Goal: Task Accomplishment & Management: Complete application form

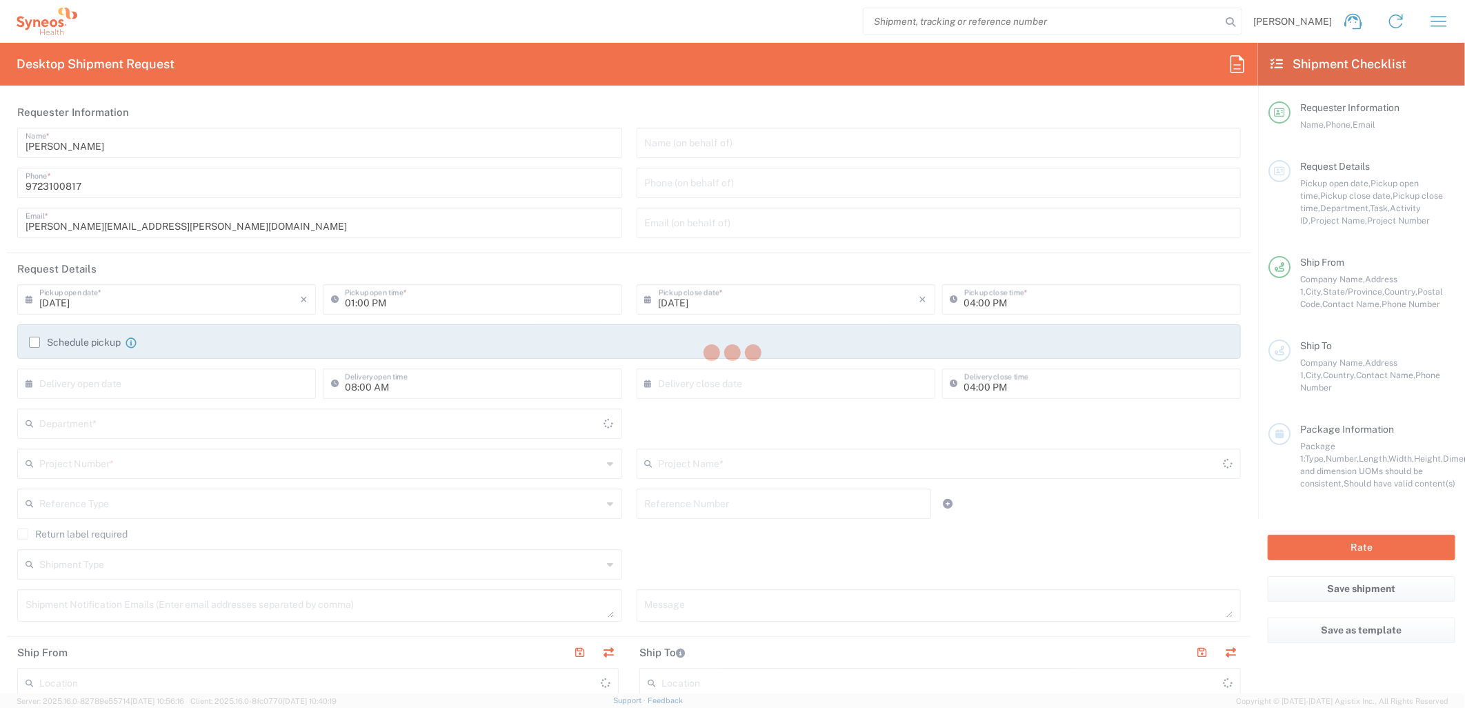
type input "[US_STATE]"
type input "[GEOGRAPHIC_DATA]"
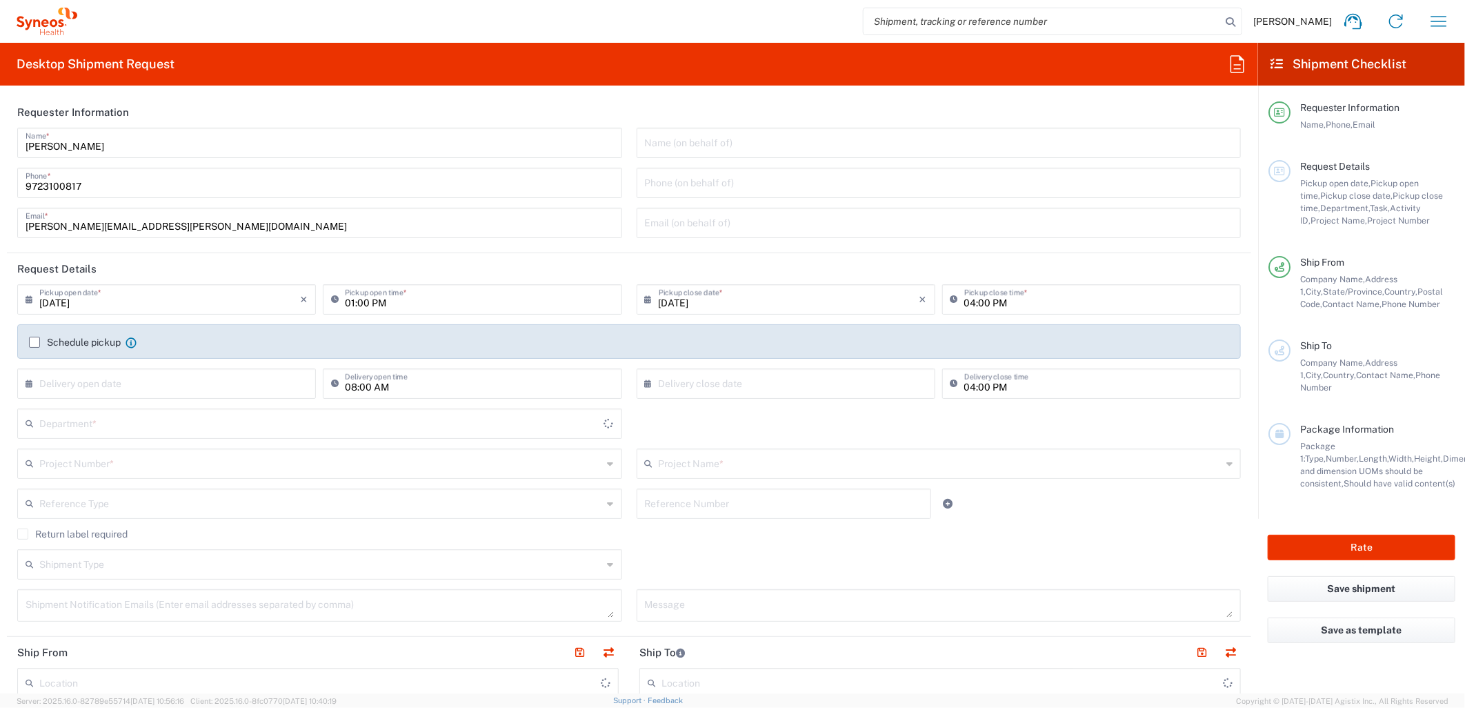
type input "6162"
type input "Syneos Health Medical Communic"
click at [181, 299] on input "[DATE]" at bounding box center [169, 298] width 261 height 24
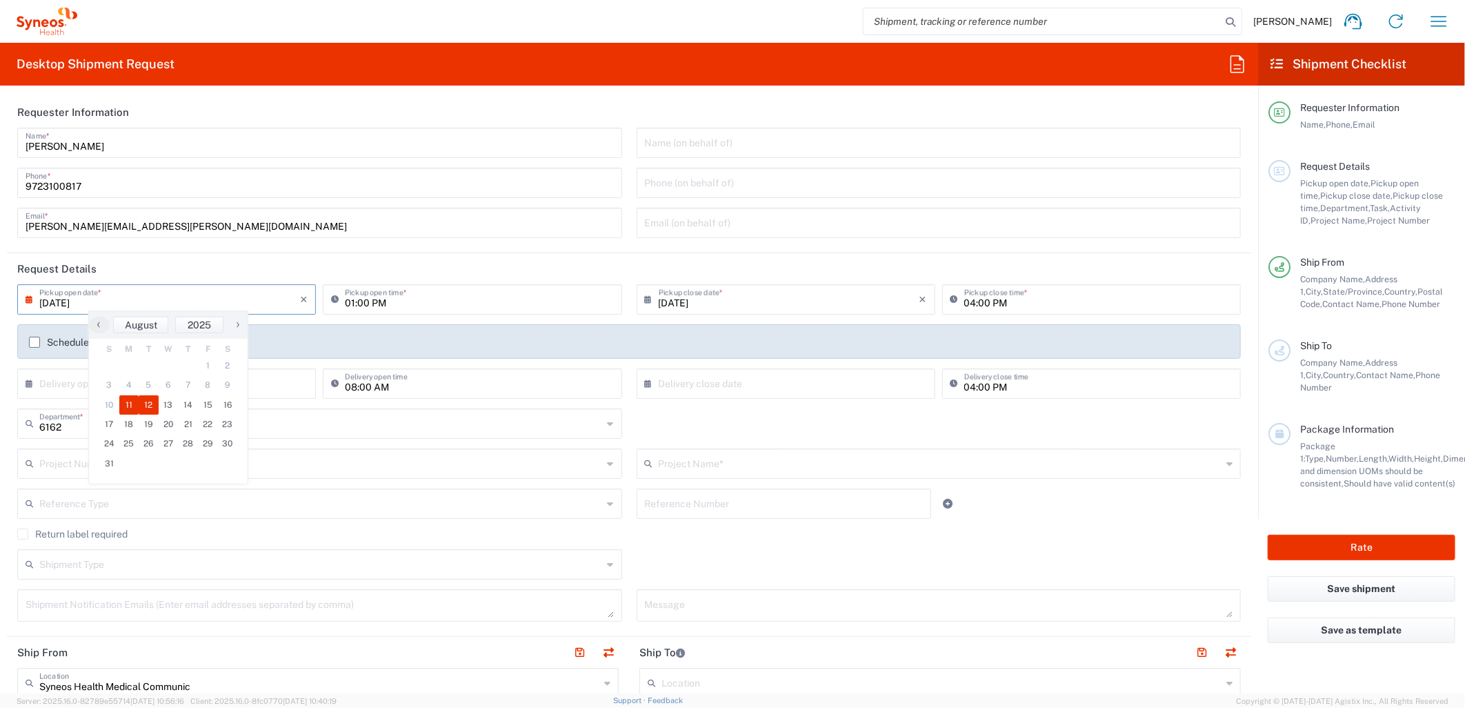
click at [147, 398] on span "12" at bounding box center [149, 404] width 20 height 19
type input "08/12/2025"
click at [357, 308] on input "01:00 PM" at bounding box center [479, 298] width 268 height 24
click at [347, 301] on input "01:00 PM" at bounding box center [479, 298] width 268 height 24
click at [346, 298] on input "01:00 PM" at bounding box center [479, 298] width 268 height 24
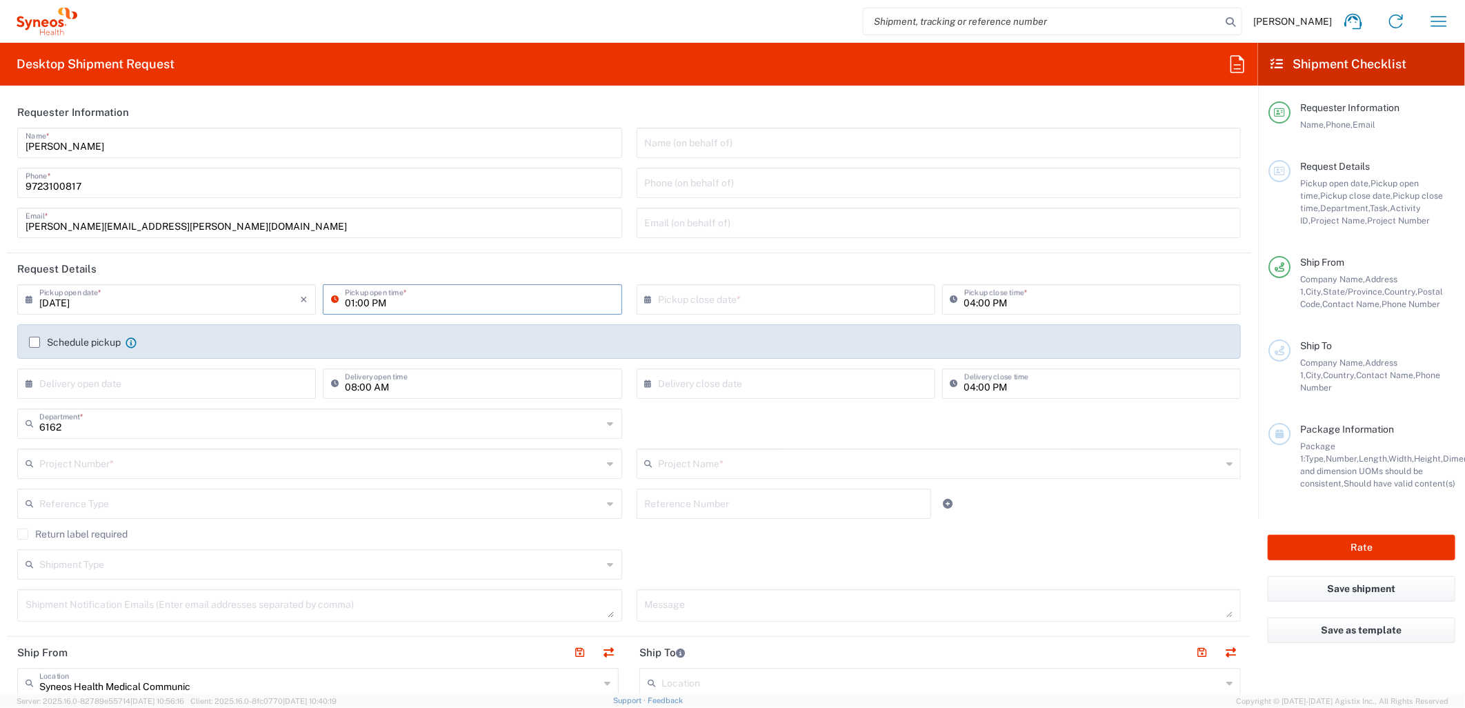
click at [346, 298] on input "01:00 PM" at bounding box center [479, 298] width 268 height 24
click at [381, 301] on input "08:00 PM" at bounding box center [479, 298] width 268 height 24
type input "08:00 AM"
click at [652, 426] on div "6162 Department * 6162 3000 3100 3109 3110 3111 3112 3125 3130 3135 3136 3150 3…" at bounding box center [629, 428] width 1238 height 40
click at [70, 450] on input "text" at bounding box center [320, 462] width 563 height 24
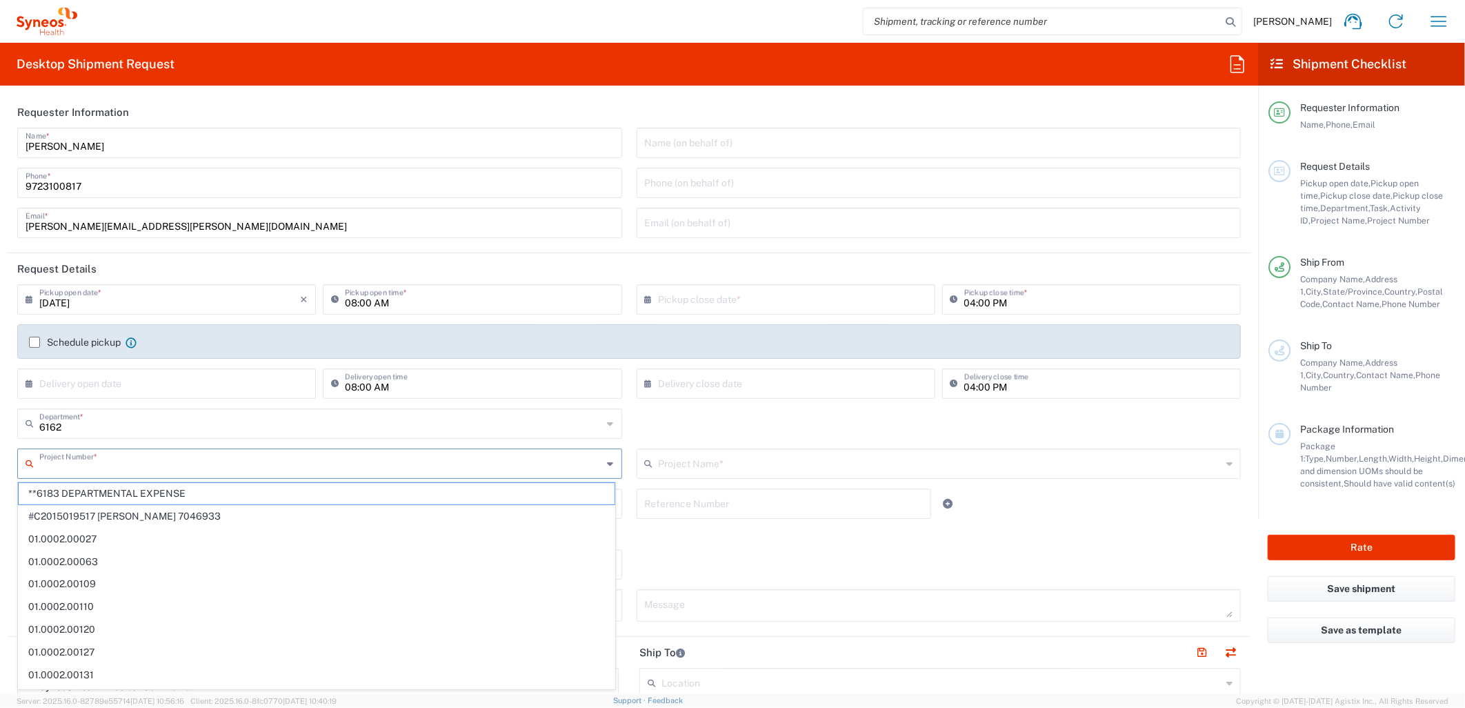
paste input "MCUS.IMSE.CL.7068638"
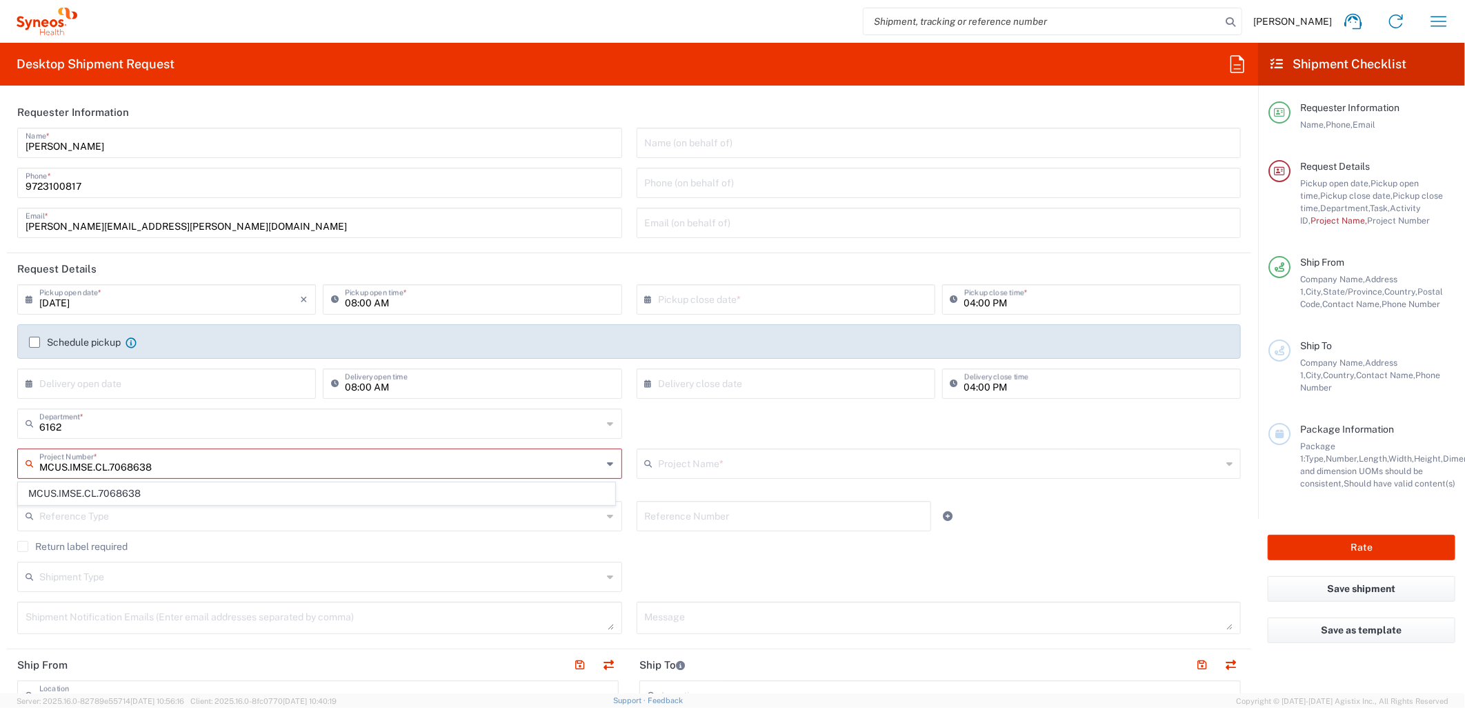
type input "MCUS.IMSE.CL.7068638"
click at [834, 425] on div "6162 Department * 6162 3000 3100 3109 3110 3111 3112 3125 3130 3135 3136 3150 3…" at bounding box center [629, 428] width 1238 height 40
click at [453, 466] on input "text" at bounding box center [321, 462] width 565 height 24
paste input "MCUS.IMSE.CL.7068638"
type input "MCUS.IMSE.CL.7068638"
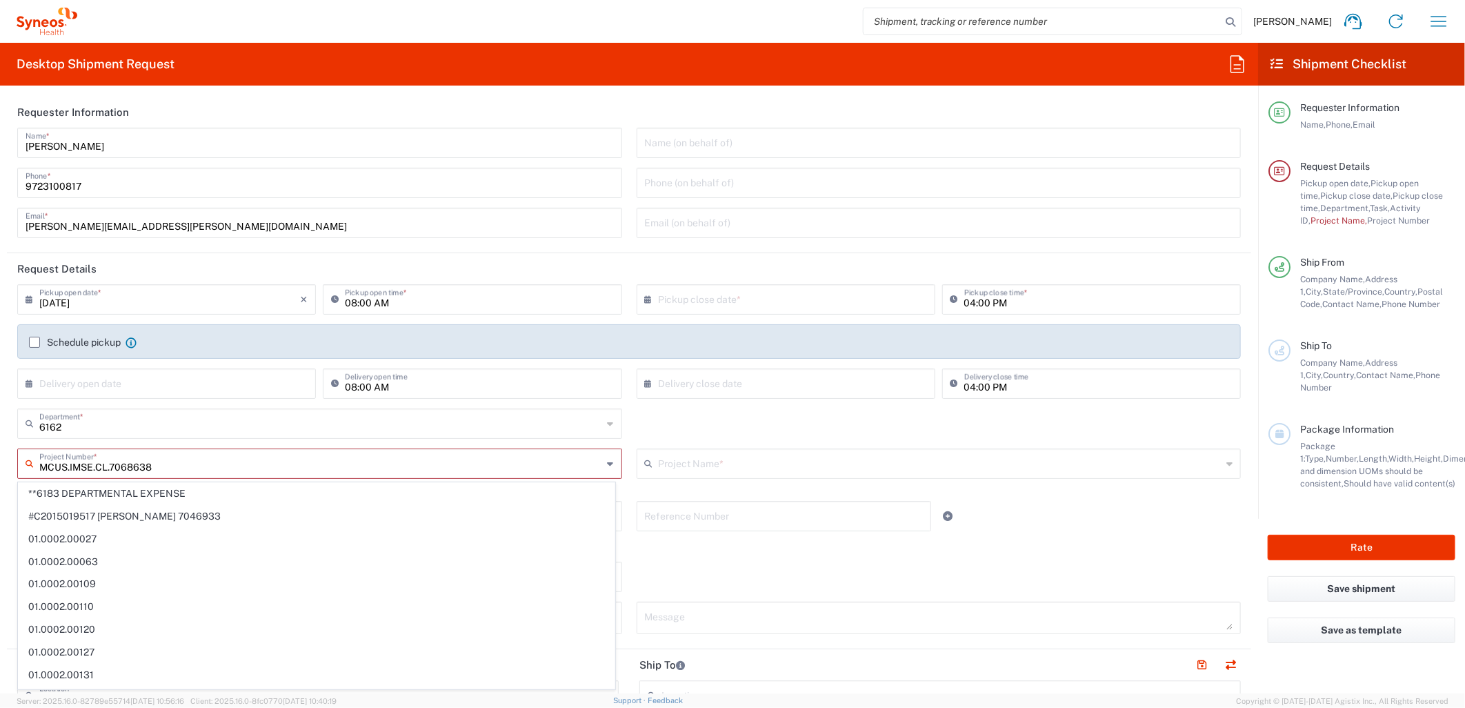
click at [664, 423] on div "6162 Department * 6162 3000 3100 3109 3110 3111 3112 3125 3130 3135 3136 3150 3…" at bounding box center [629, 428] width 1238 height 40
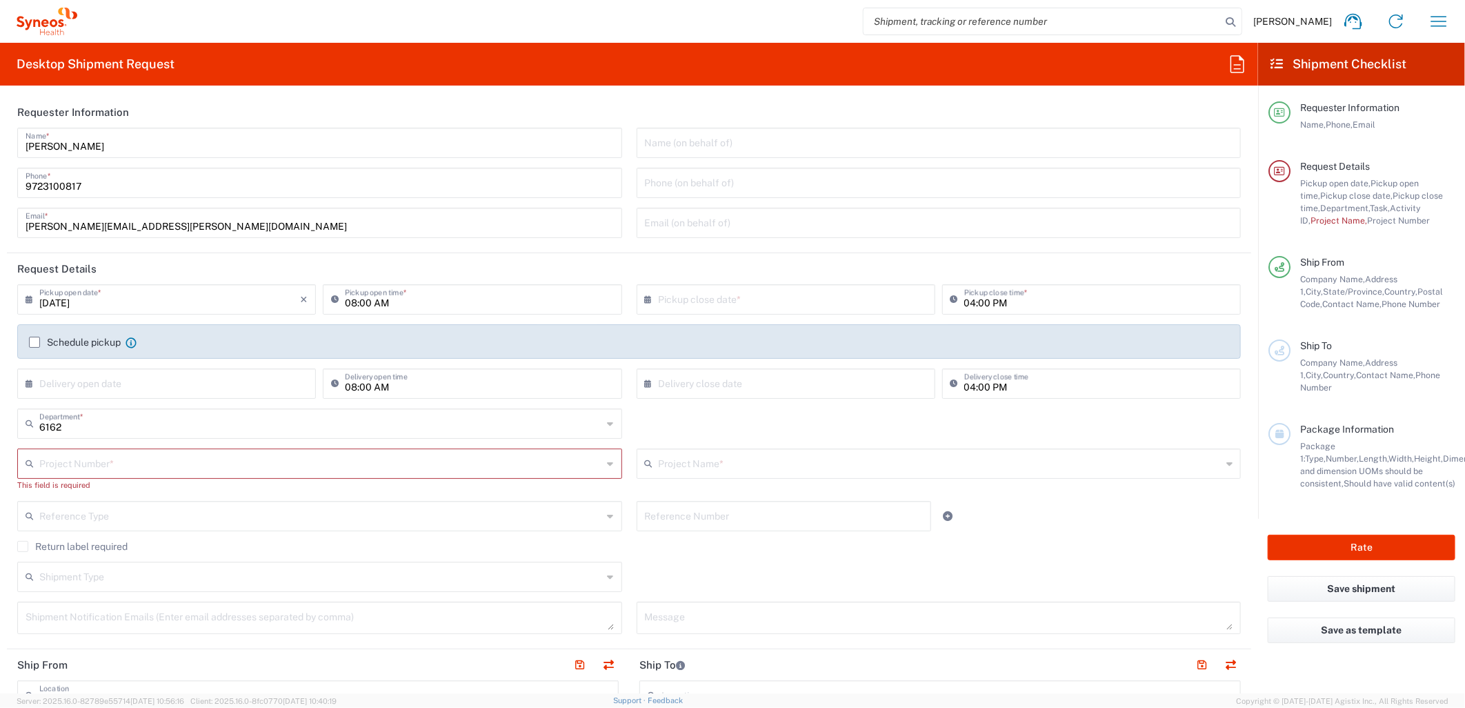
click at [399, 470] on input "text" at bounding box center [320, 462] width 563 height 24
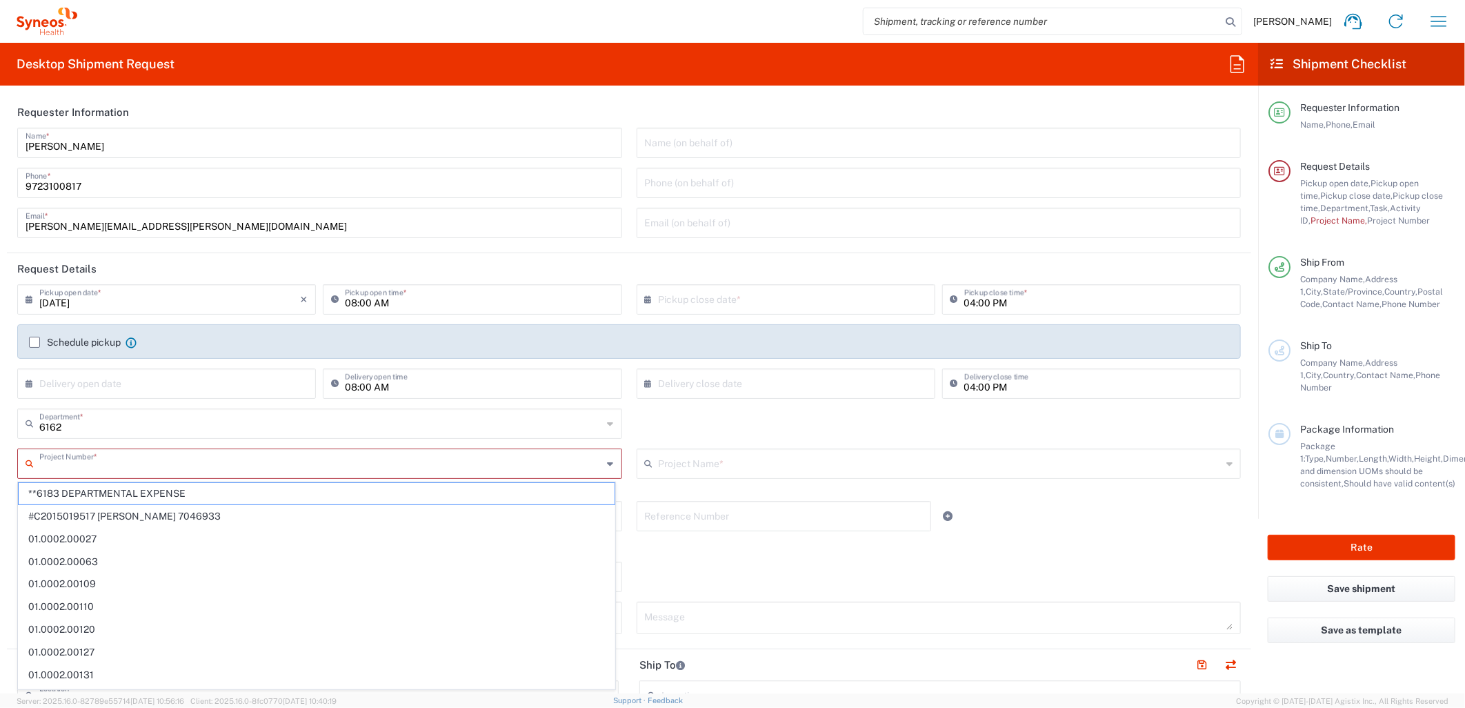
paste input "MCUS.IMSE.CL.7068638"
click at [354, 470] on input "MCUS.IMSE.CL.7068638" at bounding box center [320, 462] width 563 height 24
click at [339, 467] on input "MCUS.IMSE.CL.7068638" at bounding box center [320, 462] width 563 height 24
click at [146, 462] on input "MCUS.IMSE.CL.7068638" at bounding box center [320, 462] width 563 height 24
click at [124, 460] on input "MCUS.IMSE.CL.7068638" at bounding box center [320, 462] width 563 height 24
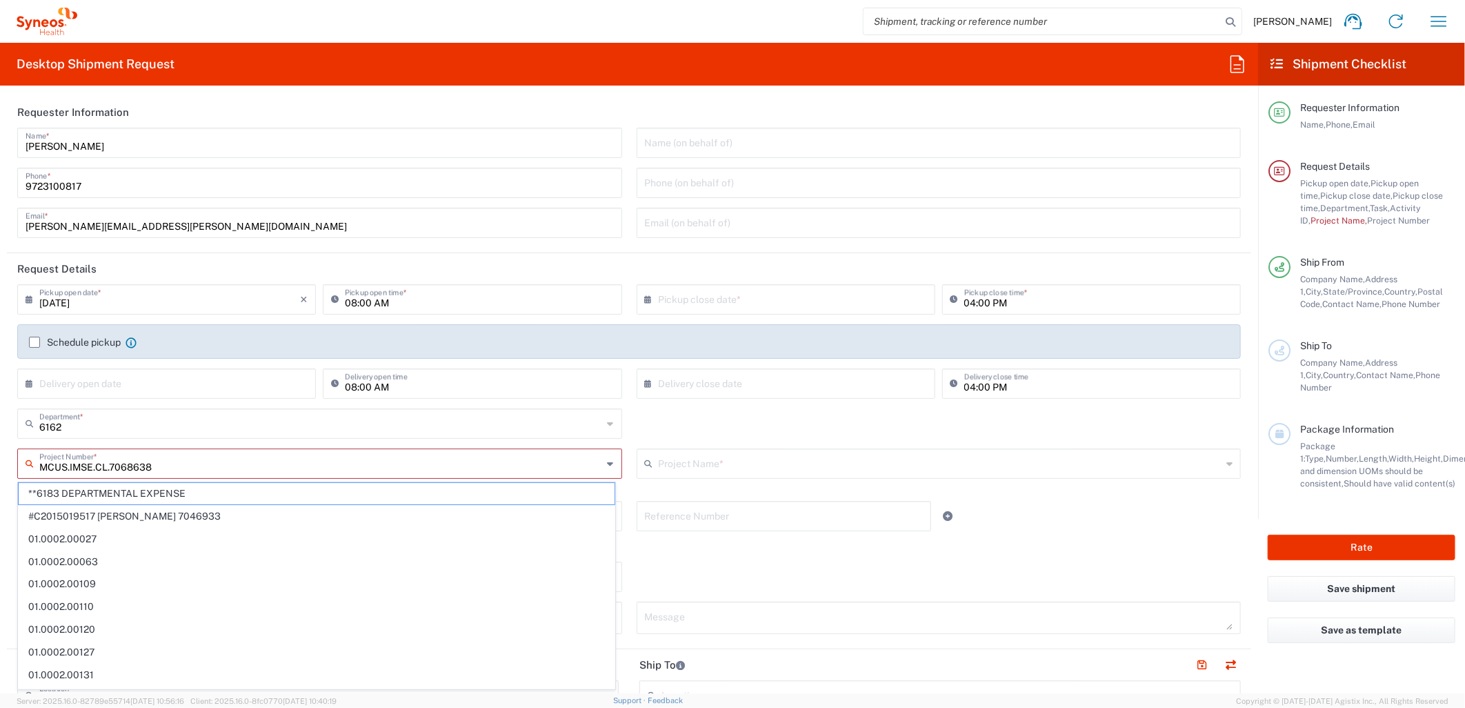
click at [124, 460] on input "MCUS.IMSE.CL.7068638" at bounding box center [320, 462] width 563 height 24
type input "MCUS.IMSE.CL.7068638"
click at [672, 417] on div "6162 Department * 6162 3000 3100 3109 3110 3111 3112 3125 3130 3135 3136 3150 3…" at bounding box center [629, 428] width 1238 height 40
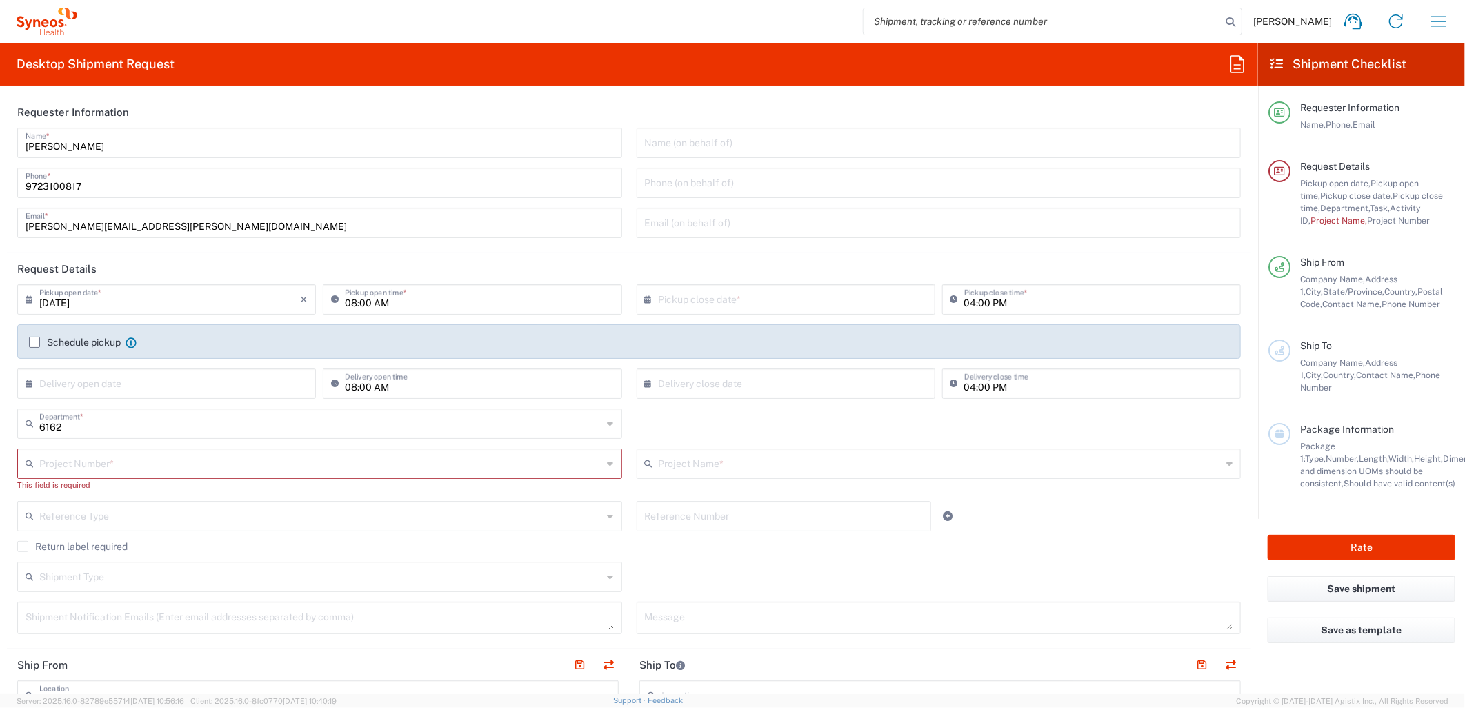
drag, startPoint x: 160, startPoint y: 535, endPoint x: 159, endPoint y: 525, distance: 10.4
click at [160, 532] on div "Reference Type Account Type Activity ID Airline Appointment Number ASN Batch Re…" at bounding box center [319, 521] width 619 height 40
click at [157, 517] on input "text" at bounding box center [320, 515] width 563 height 24
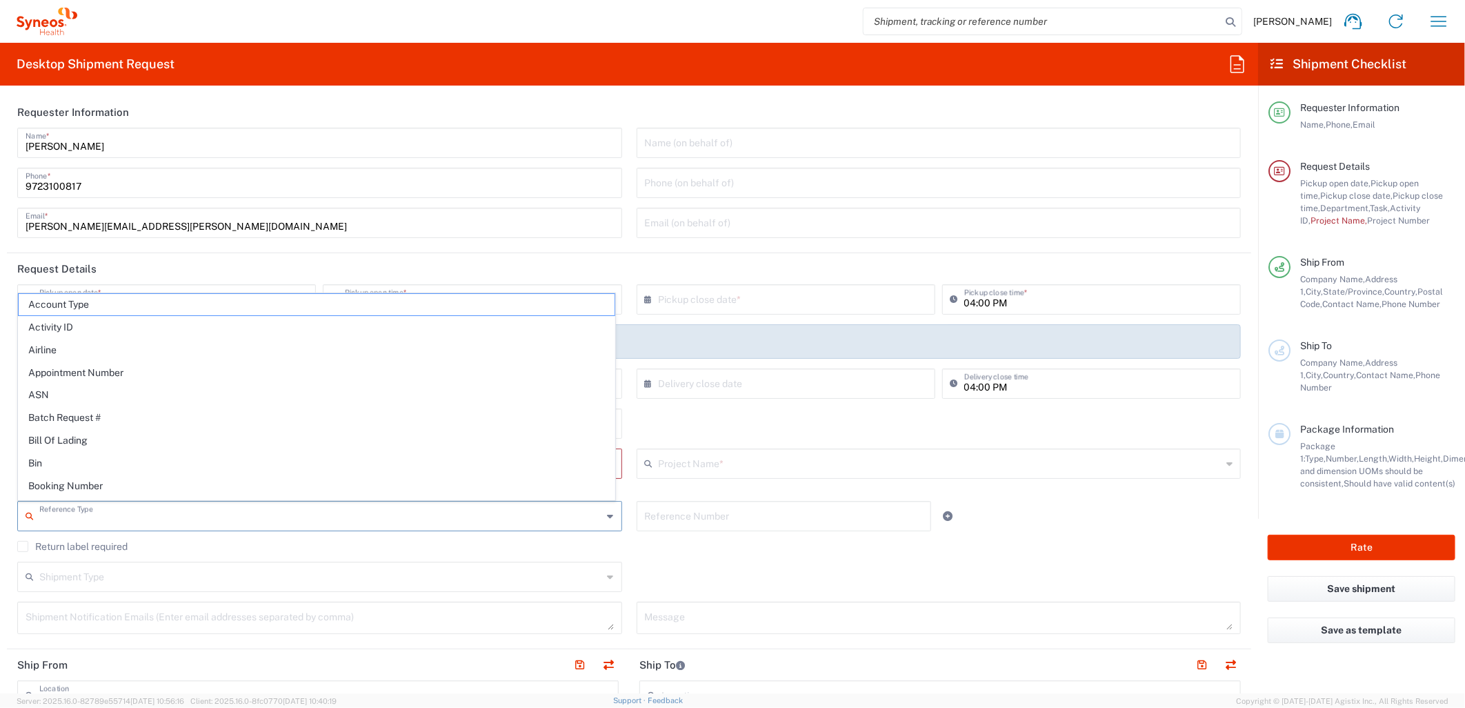
click at [709, 425] on div "6162 Department * 6162 3000 3100 3109 3110 3111 3112 3125 3130 3135 3136 3150 3…" at bounding box center [629, 428] width 1238 height 40
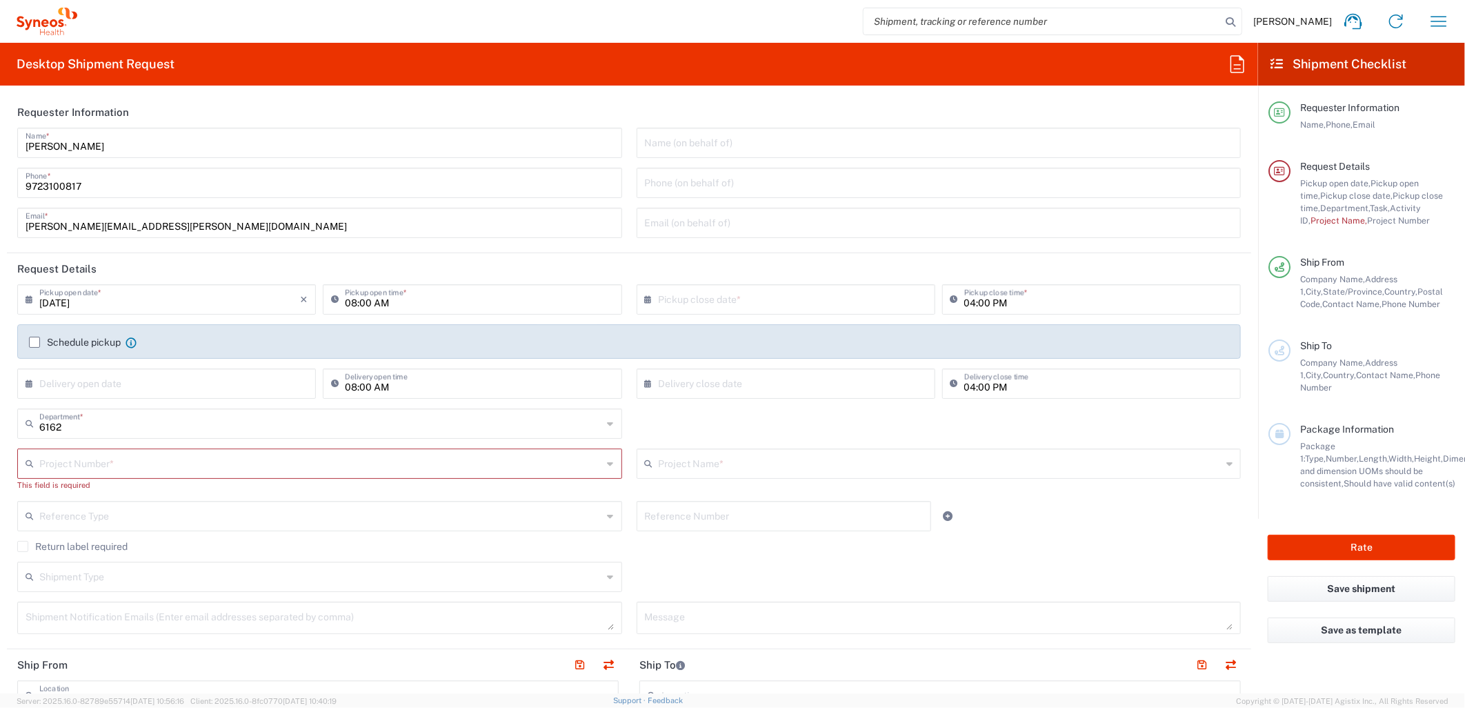
click at [520, 461] on input "text" at bounding box center [320, 462] width 563 height 24
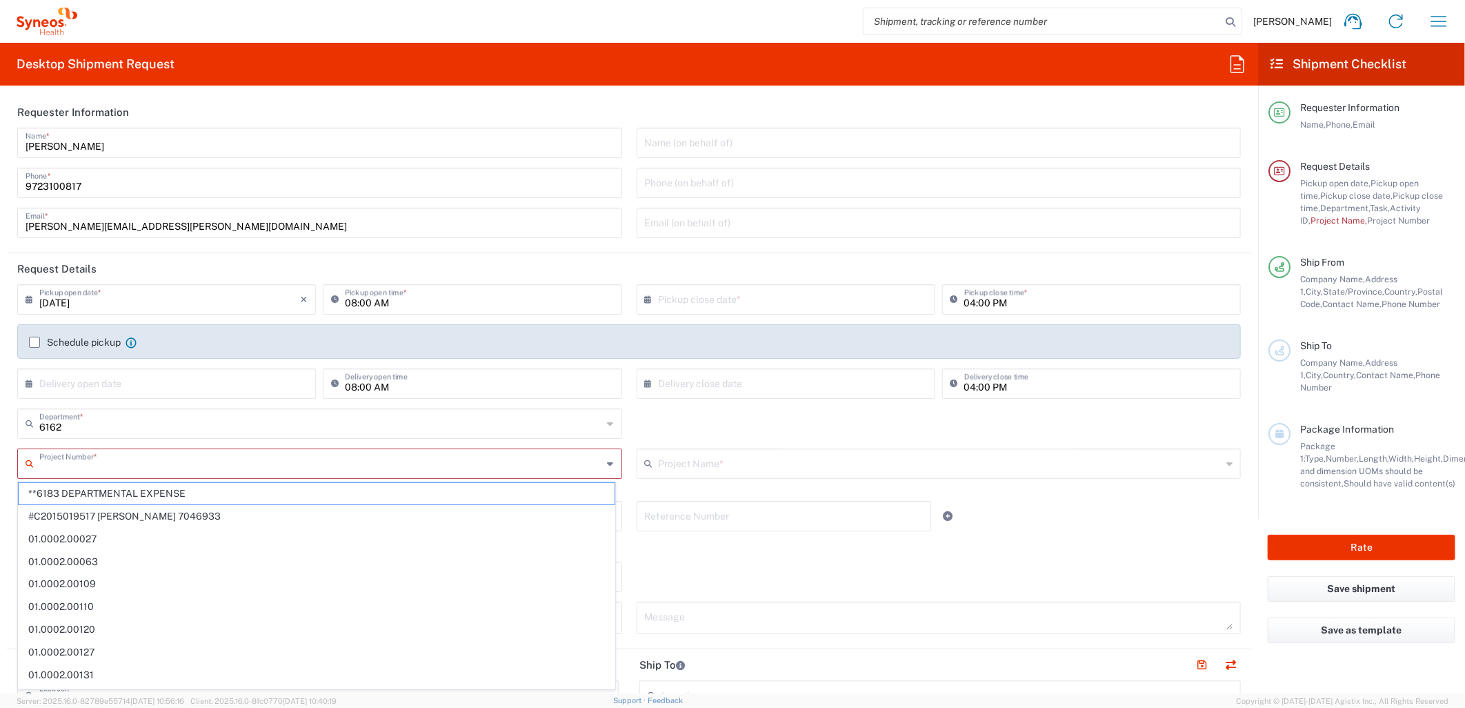
paste input "MCUS.IMSE.CL.7068638"
type input "MCUS.IMSE.CL.7068638"
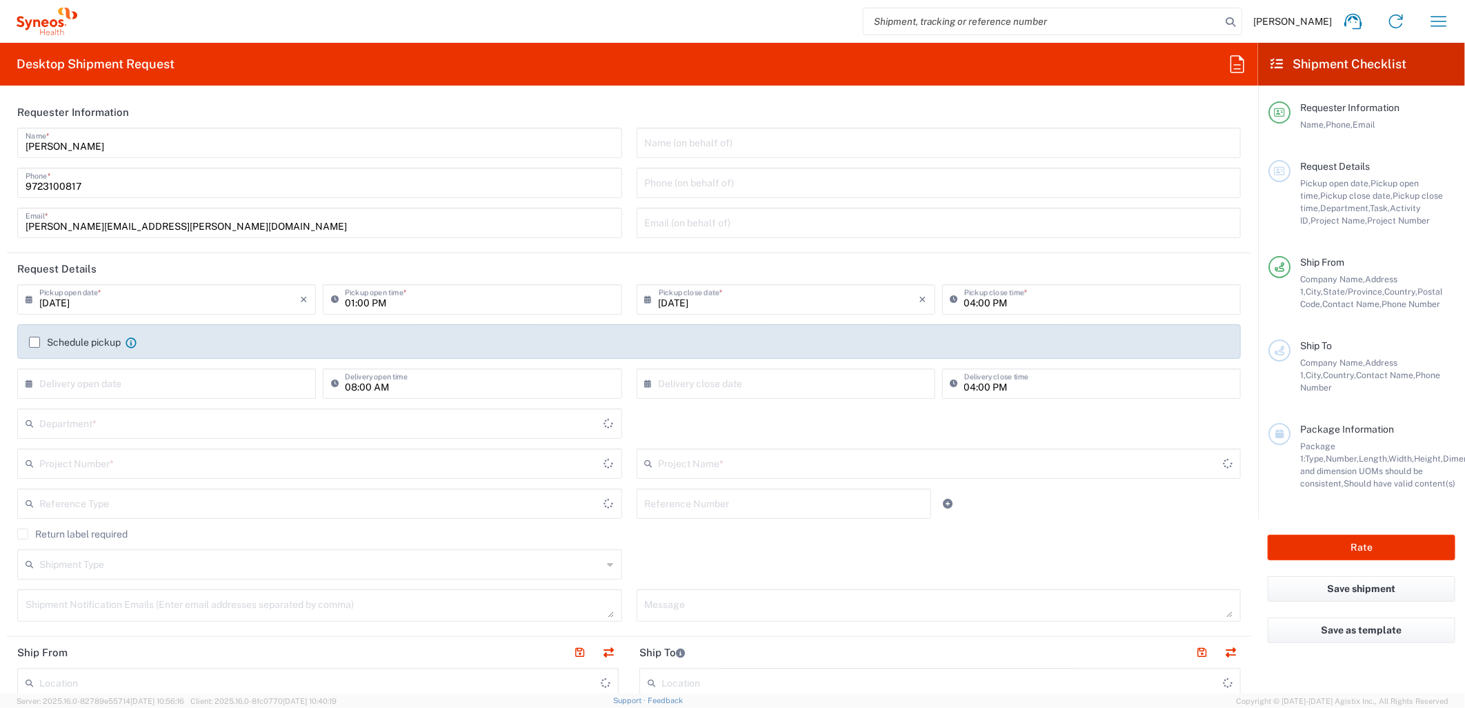
type input "[US_STATE]"
type input "6162"
type input "[GEOGRAPHIC_DATA]"
type input "Syneos Health Medical Communic"
click at [366, 473] on input "text" at bounding box center [320, 462] width 563 height 24
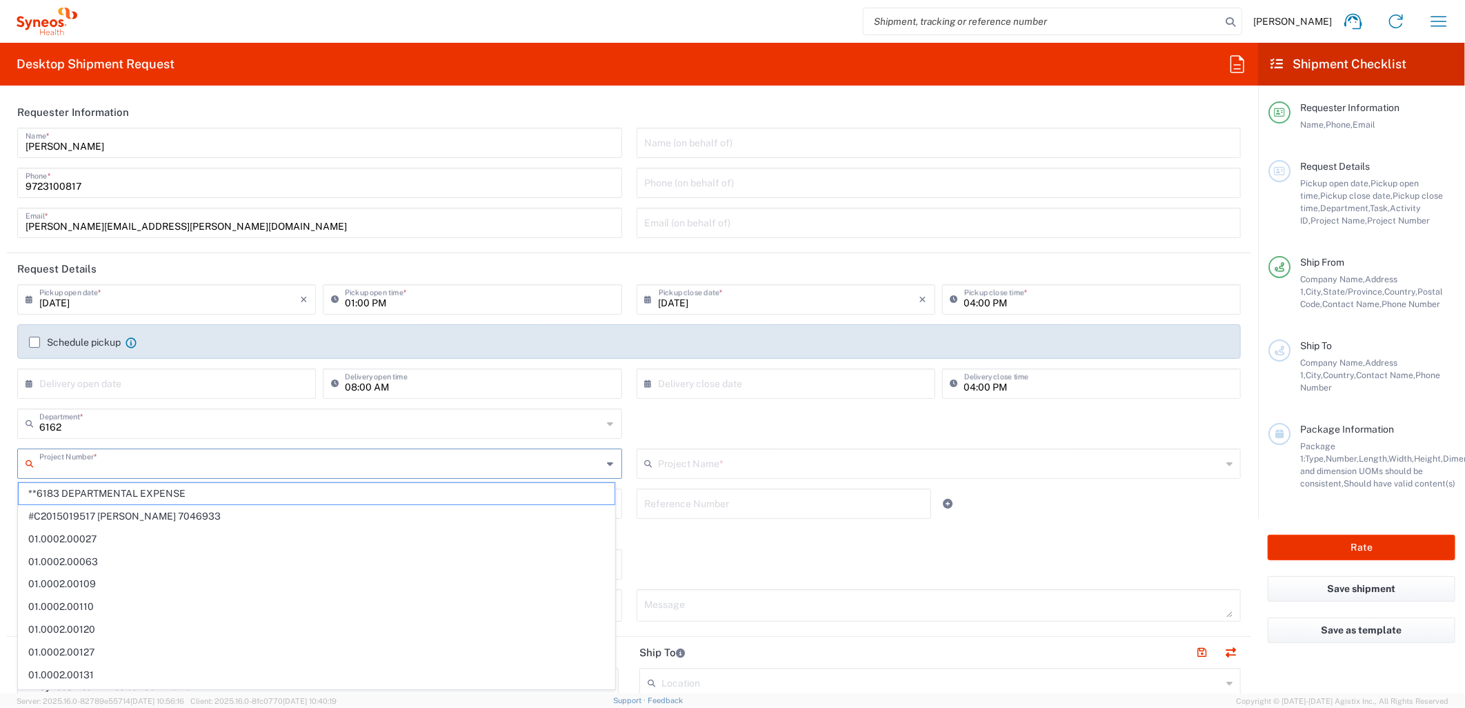
paste input "MCUS.IMSE.CL.7068638"
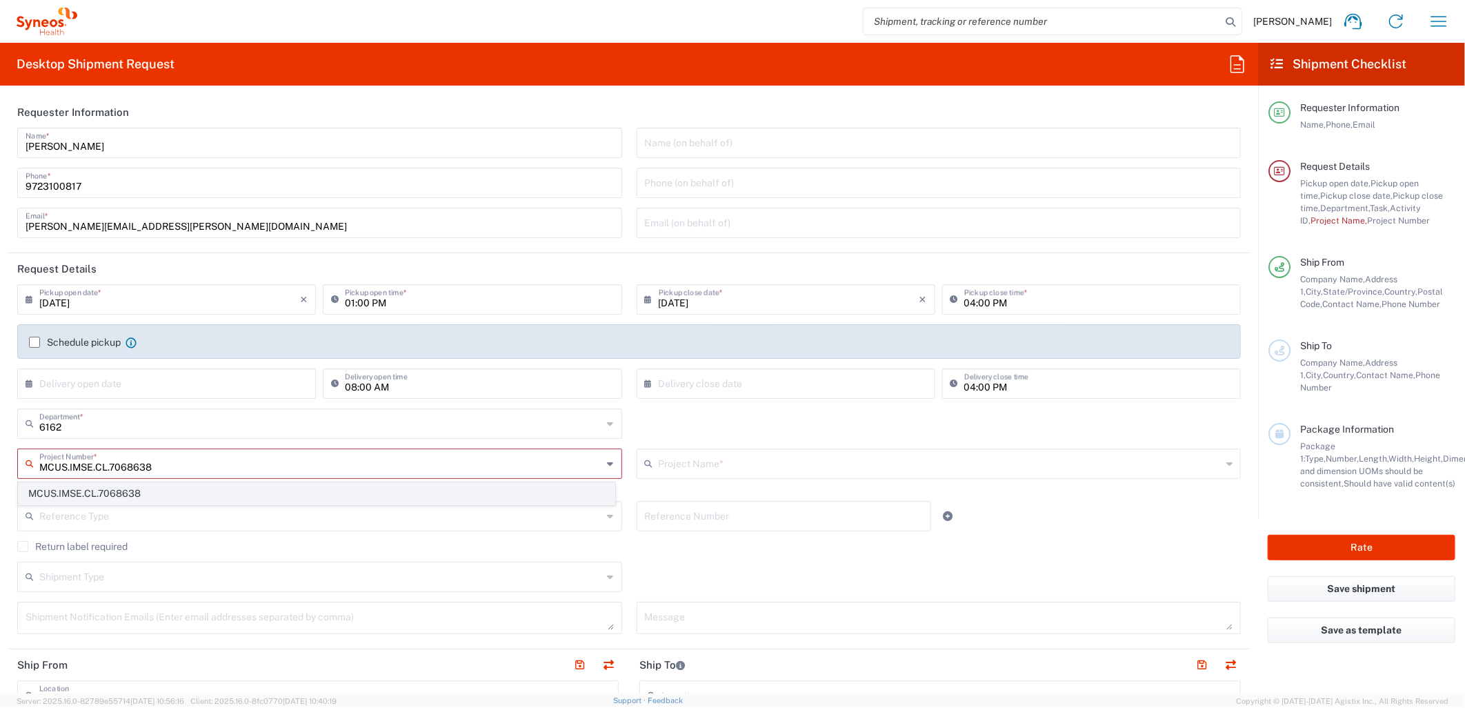
type input "MCUS.IMSE.CL.7068638"
click at [334, 487] on span "MCUS.IMSE.CL.7068638" at bounding box center [317, 493] width 596 height 21
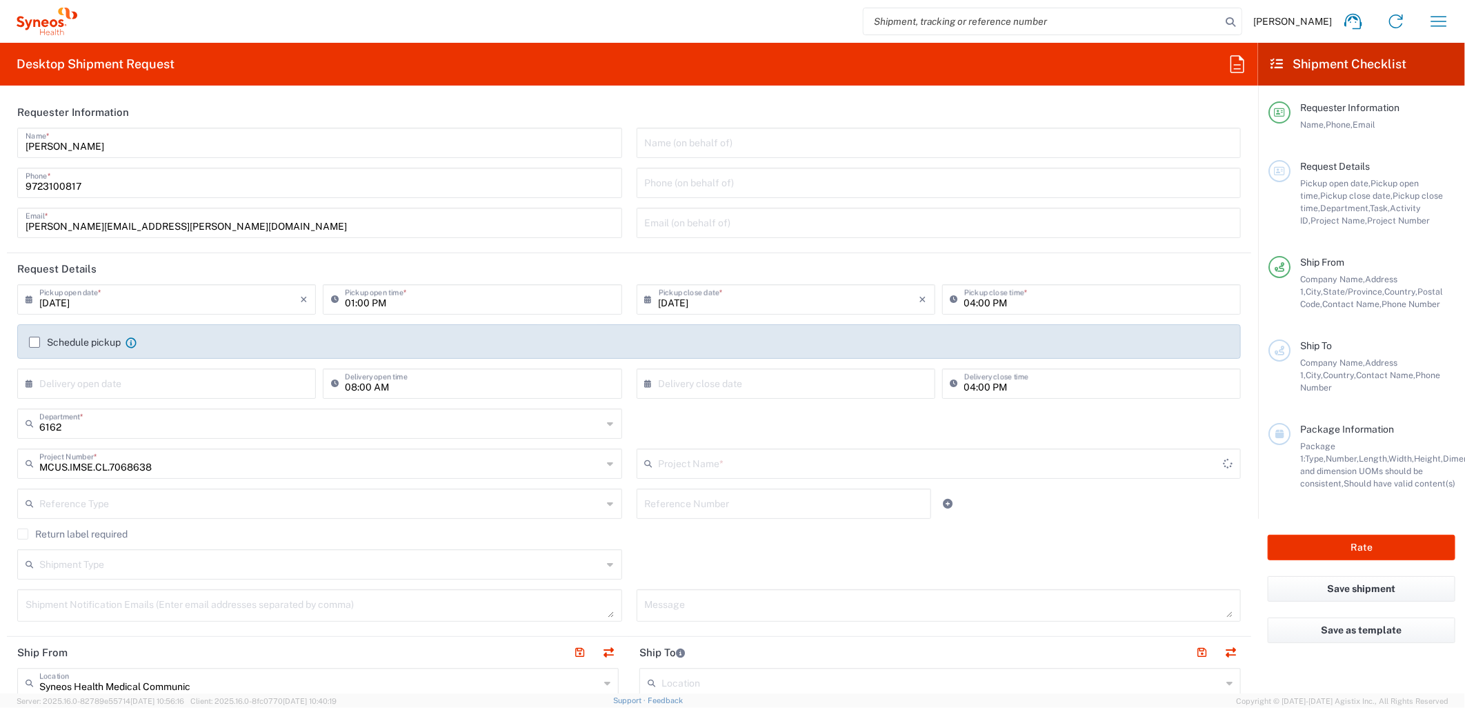
type input "Takeda.SpkrBureau.25.7068638"
click at [217, 302] on input "08/11/2025" at bounding box center [169, 298] width 261 height 24
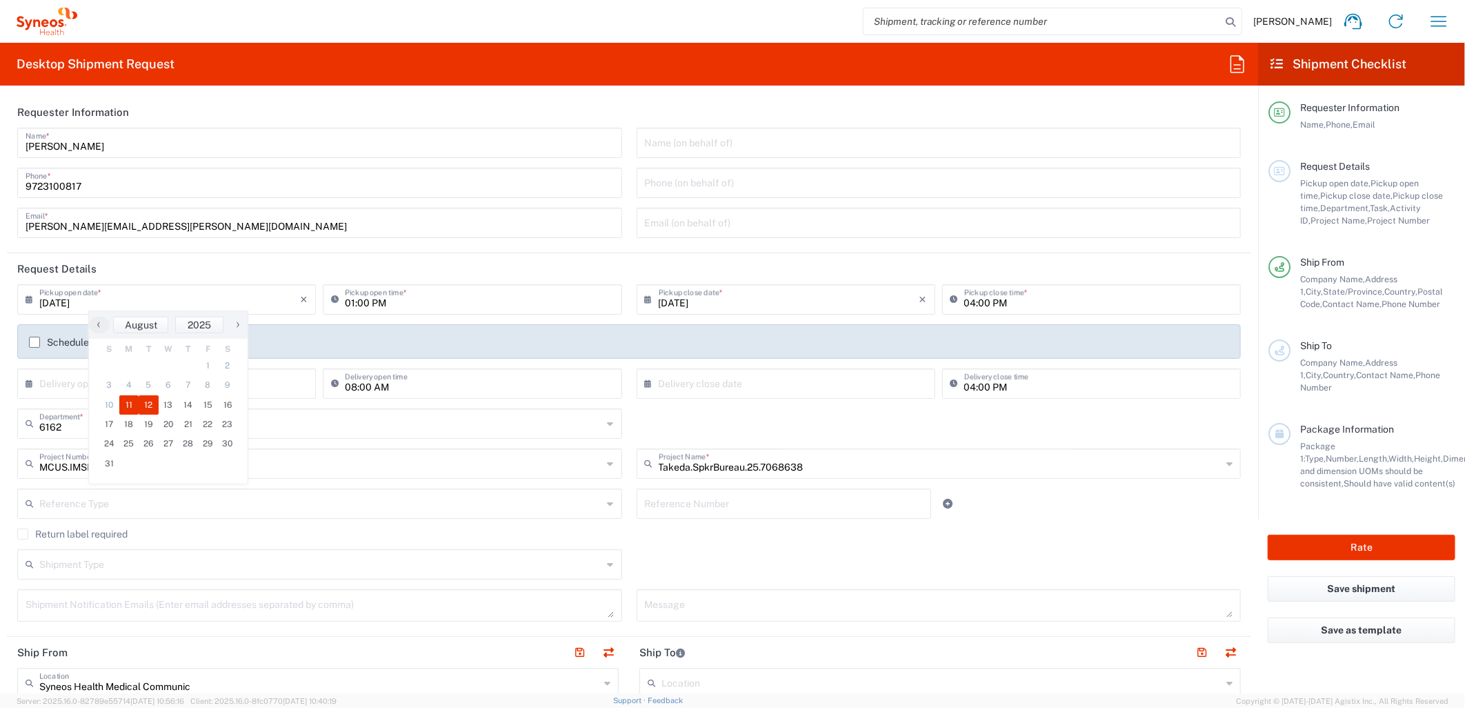
click at [146, 397] on span "12" at bounding box center [149, 404] width 20 height 19
type input "08/12/2025"
click at [345, 301] on input "01:00 PM" at bounding box center [479, 298] width 268 height 24
click at [380, 305] on input "08:00 PM" at bounding box center [479, 298] width 268 height 24
type input "08:00 AM"
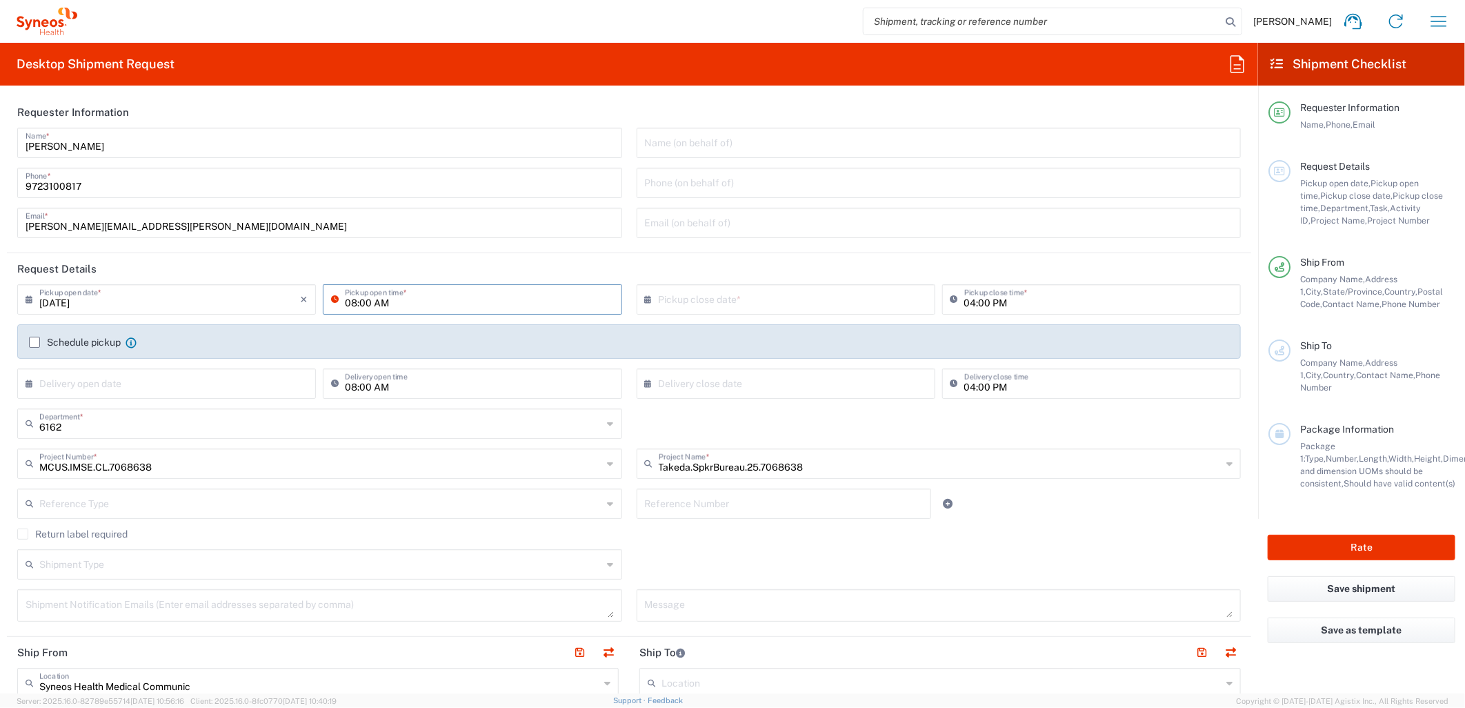
click at [659, 308] on input "text" at bounding box center [789, 298] width 261 height 24
click at [759, 401] on span "12" at bounding box center [762, 404] width 20 height 19
type input "08/12/2025"
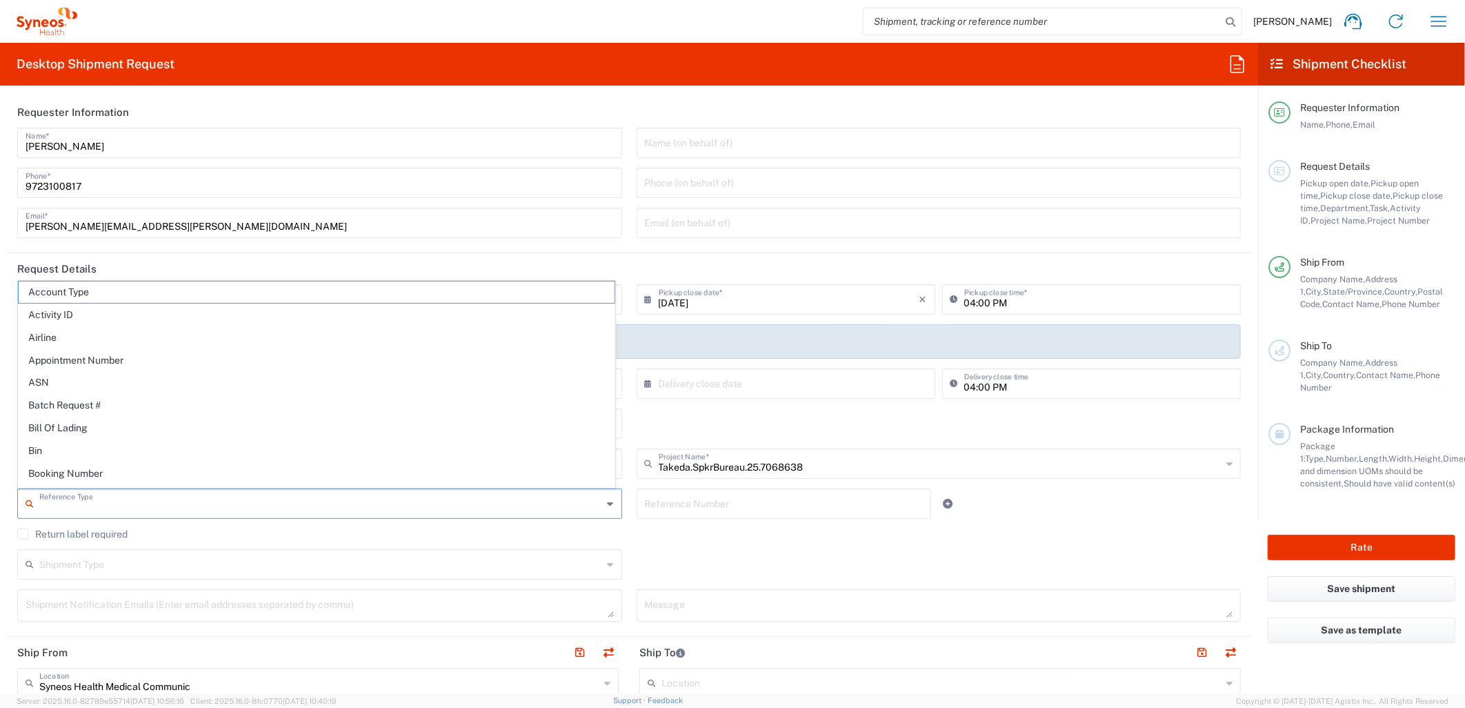
click at [462, 501] on input "text" at bounding box center [320, 502] width 563 height 24
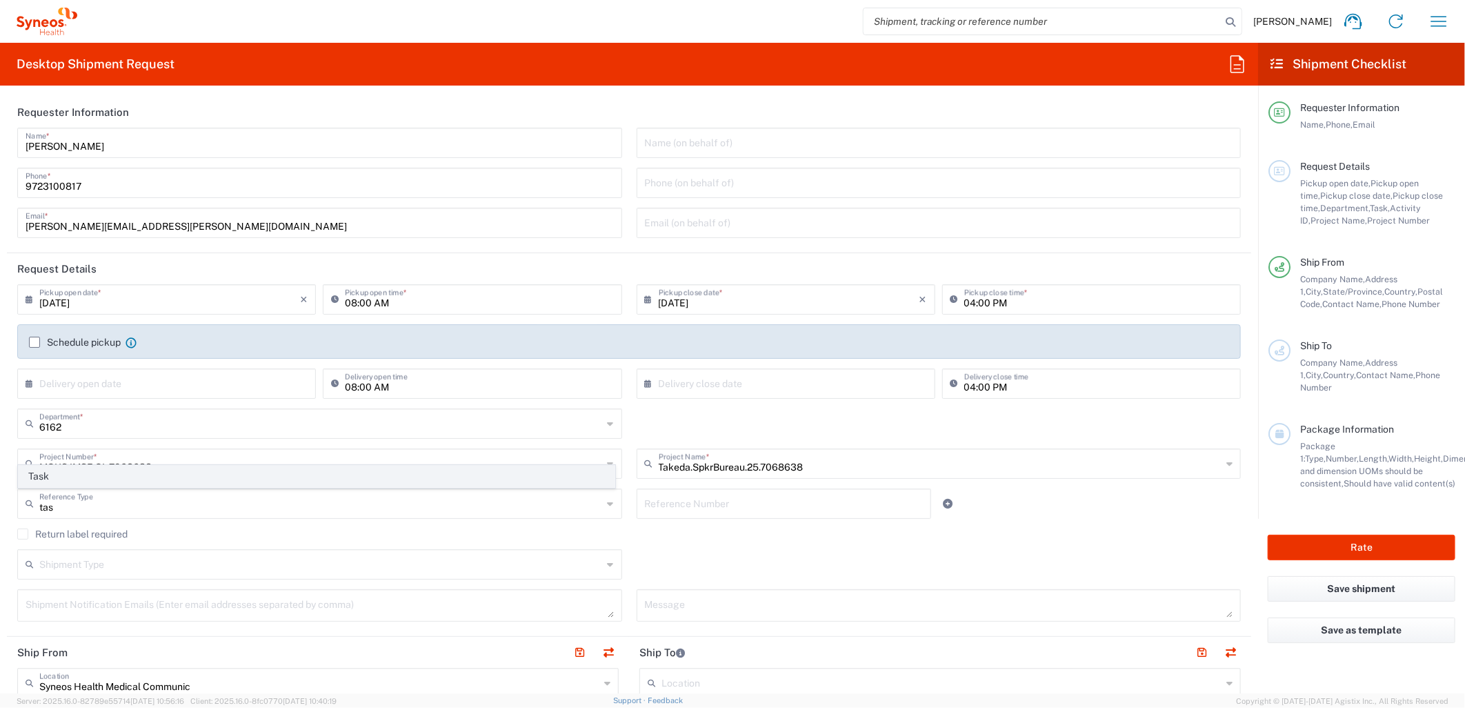
click at [185, 483] on span "Task" at bounding box center [317, 475] width 596 height 21
type input "Task"
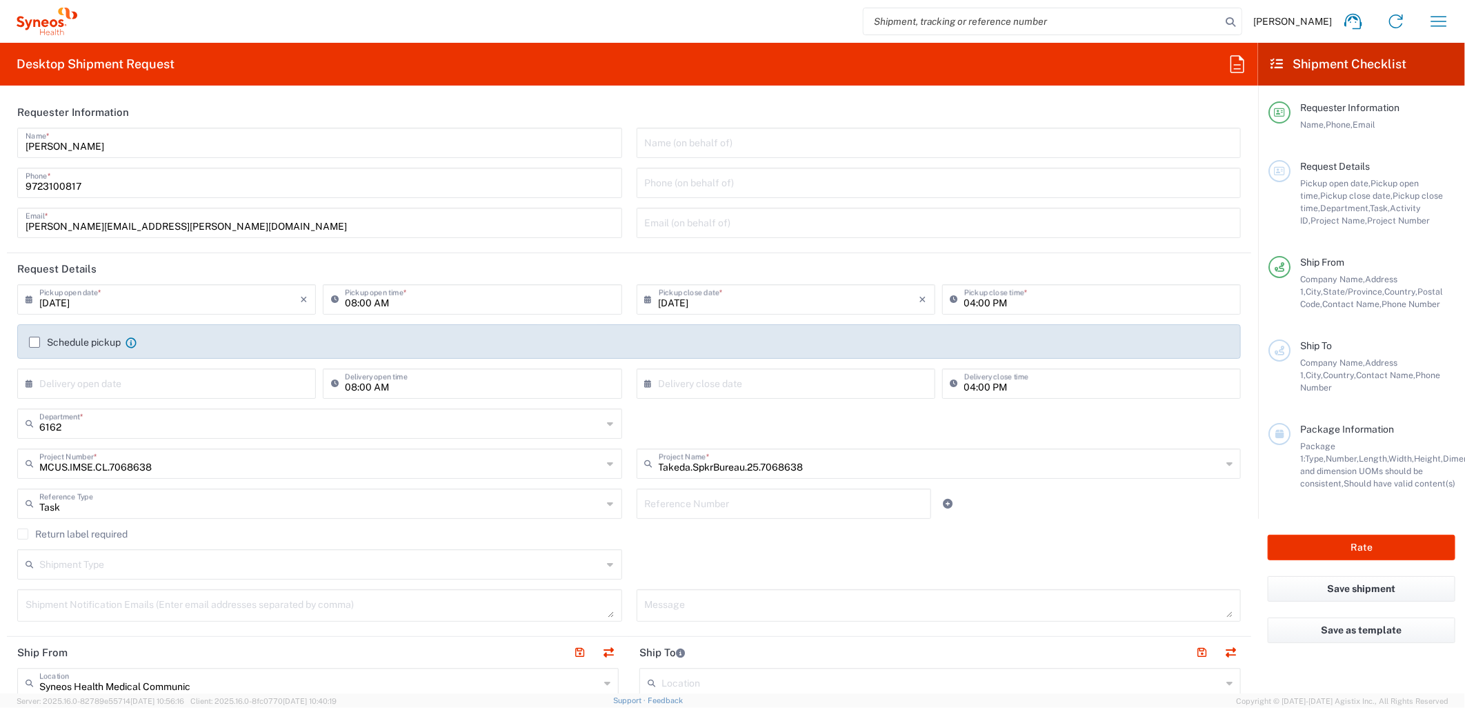
click at [819, 510] on input "text" at bounding box center [784, 502] width 279 height 24
type input "001"
click at [946, 504] on link at bounding box center [948, 503] width 19 height 19
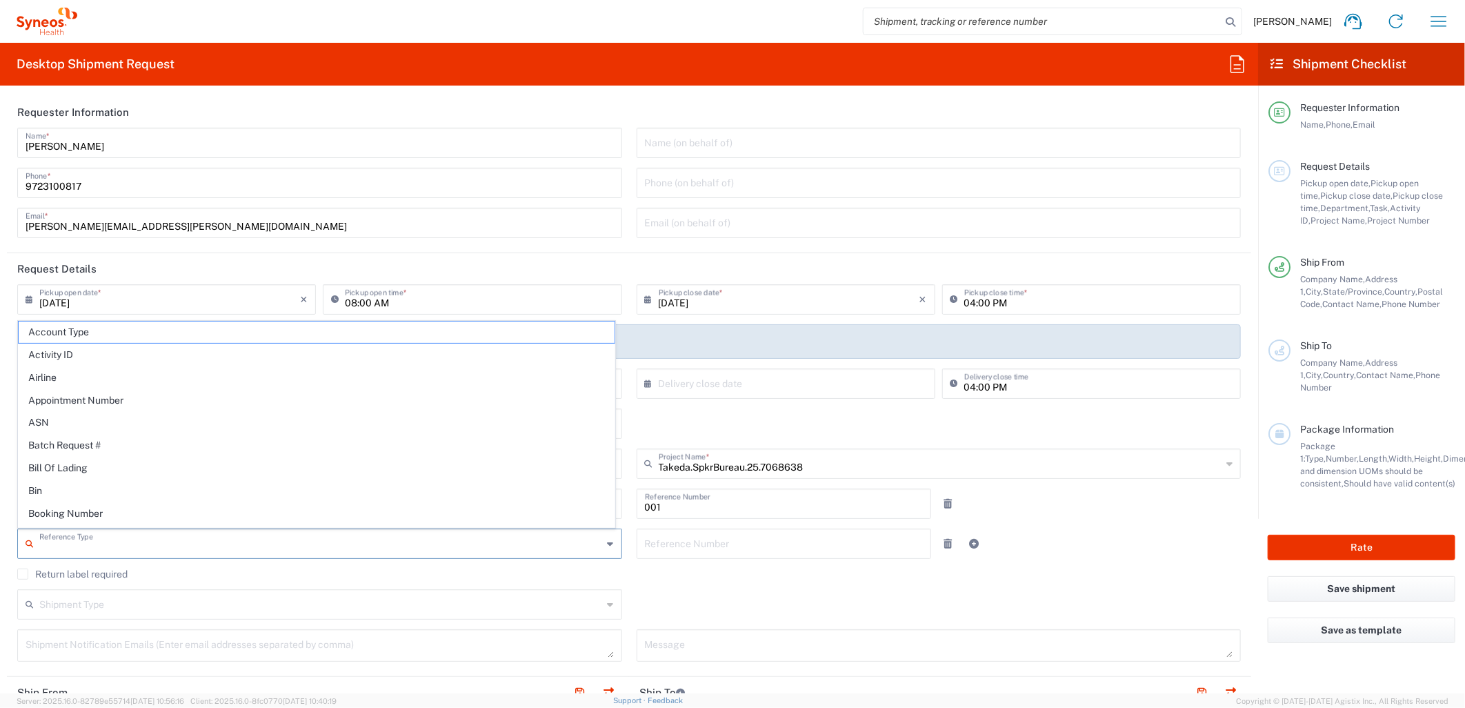
click at [367, 548] on input "text" at bounding box center [320, 542] width 563 height 24
click at [286, 359] on span "Activity ID" at bounding box center [317, 354] width 596 height 21
type input "Activity ID"
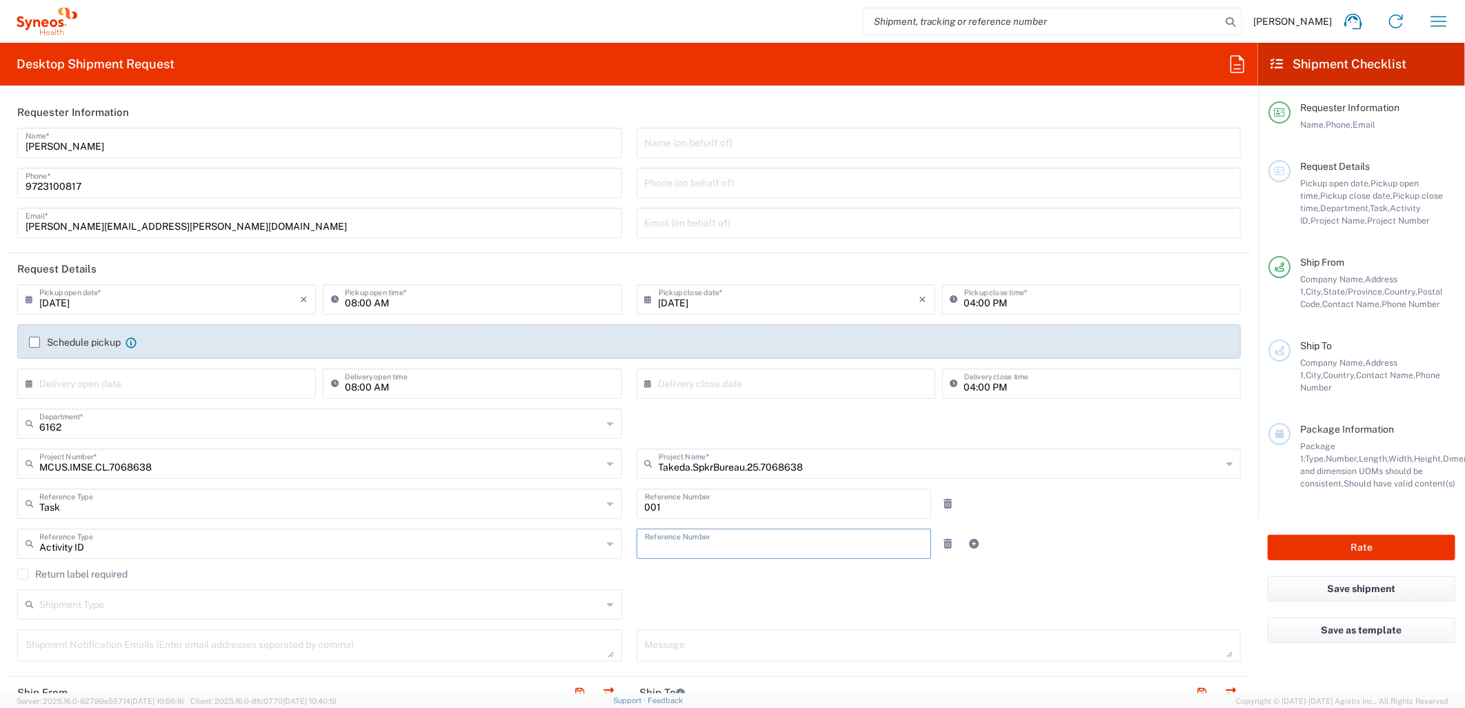
click at [753, 545] on input "text" at bounding box center [784, 542] width 279 height 24
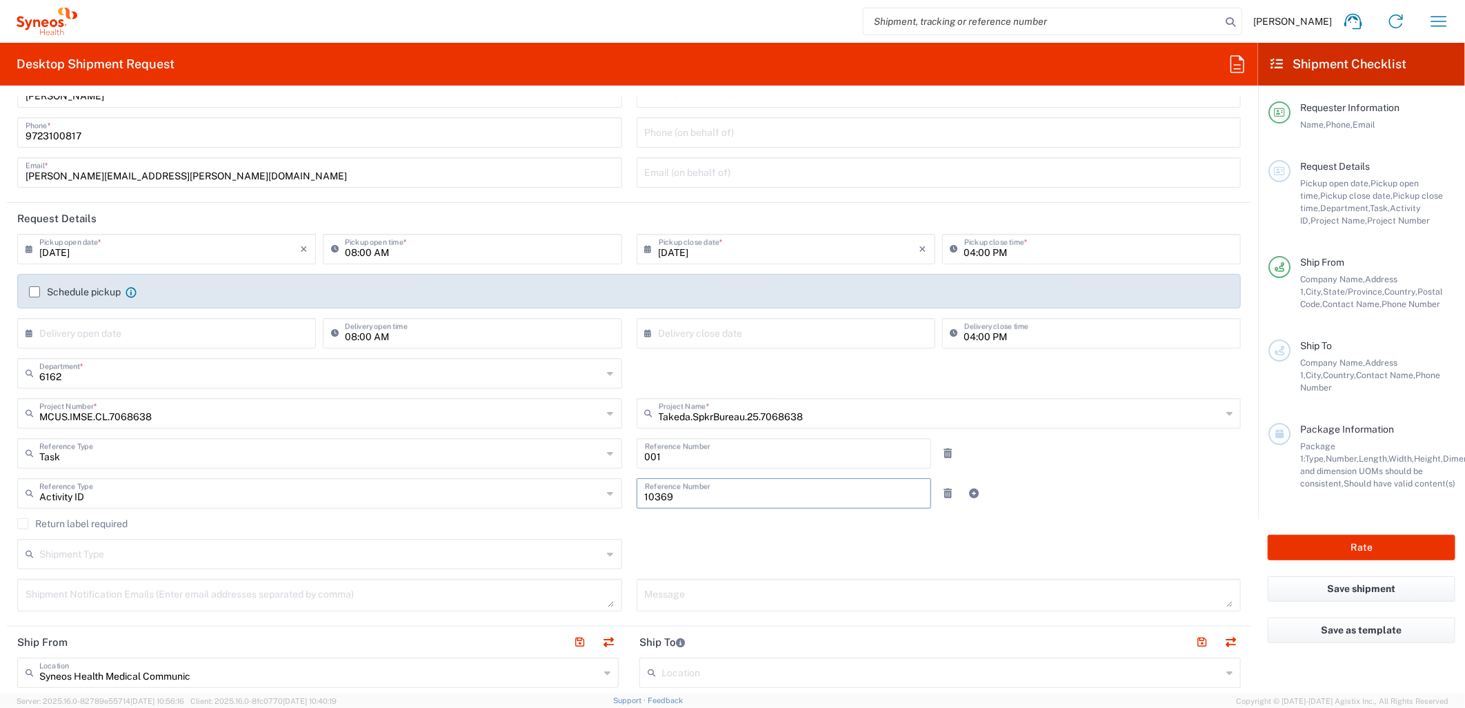
scroll to position [77, 0]
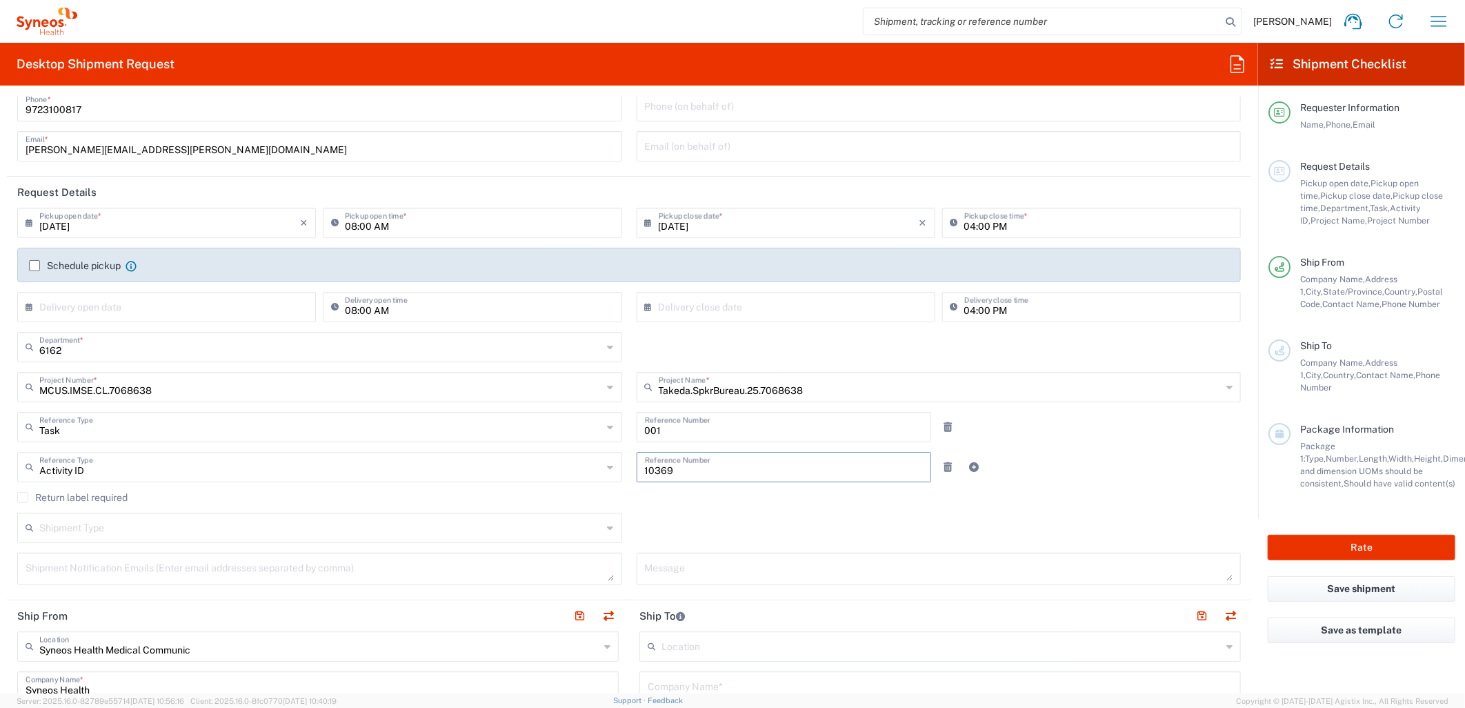
type input "10369"
click at [477, 514] on input "text" at bounding box center [320, 526] width 563 height 24
click at [255, 571] on span "Regular" at bounding box center [317, 580] width 596 height 21
type input "Regular"
click at [242, 581] on div "Shipment Notification Emails (Enter email addresses separated by comma)" at bounding box center [319, 568] width 605 height 32
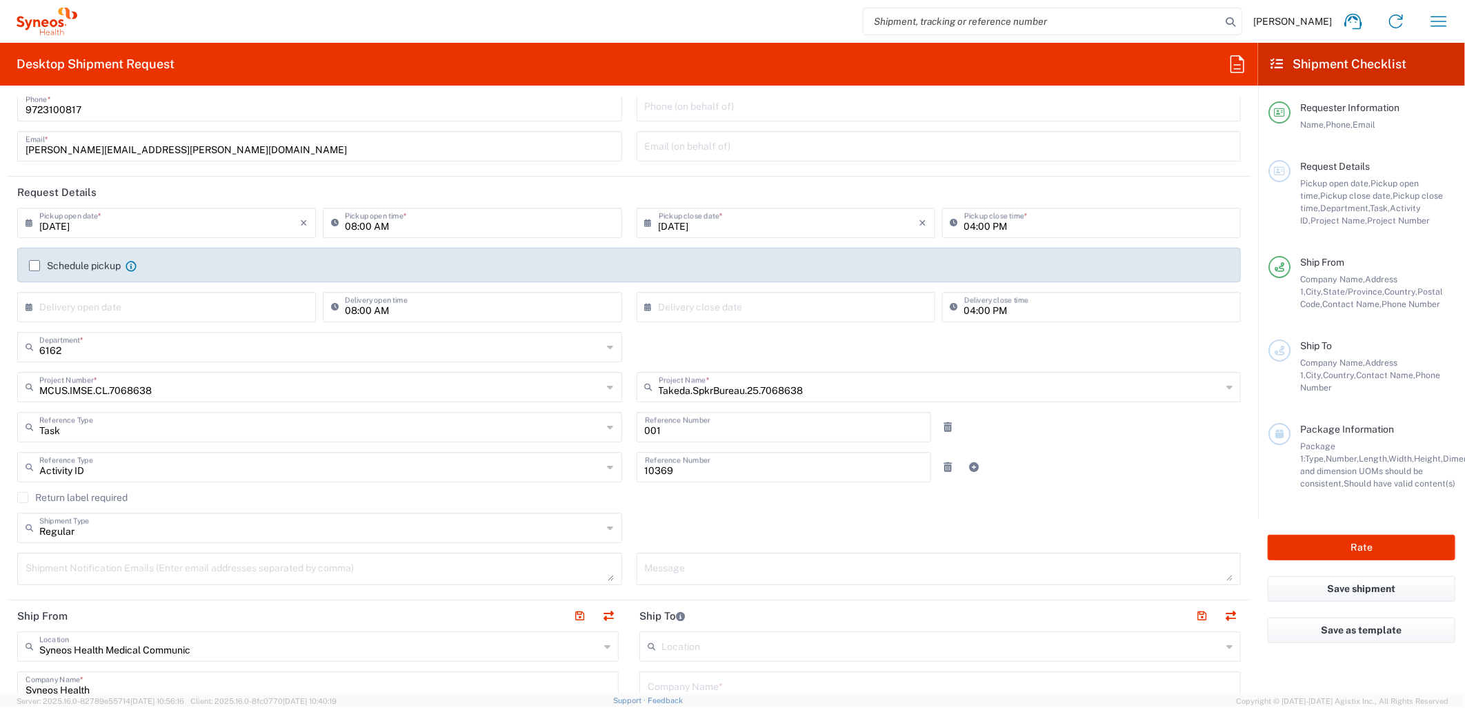
click at [527, 574] on textarea at bounding box center [320, 569] width 588 height 24
drag, startPoint x: 212, startPoint y: 150, endPoint x: 2, endPoint y: 138, distance: 210.7
click at [2, 138] on form "Requester Information Kasey Burgan Name * 9723100817 Phone * kasey.burgan@syneo…" at bounding box center [629, 395] width 1258 height 597
click at [384, 557] on textarea at bounding box center [320, 569] width 588 height 24
paste textarea "kasey.burgan@syneoshealth.com"
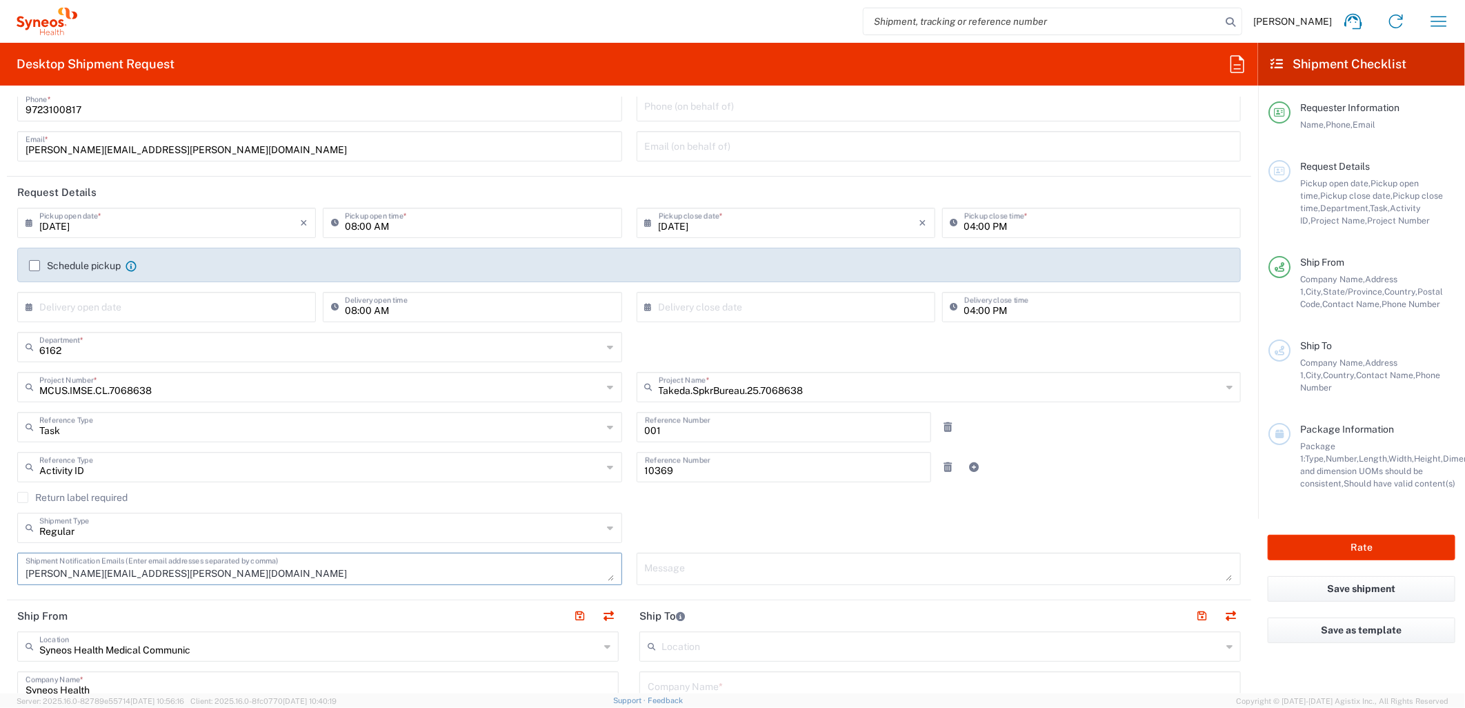
type textarea "kasey.burgan@syneoshealth.com"
click at [774, 504] on div "Return label required" at bounding box center [628, 502] width 1223 height 21
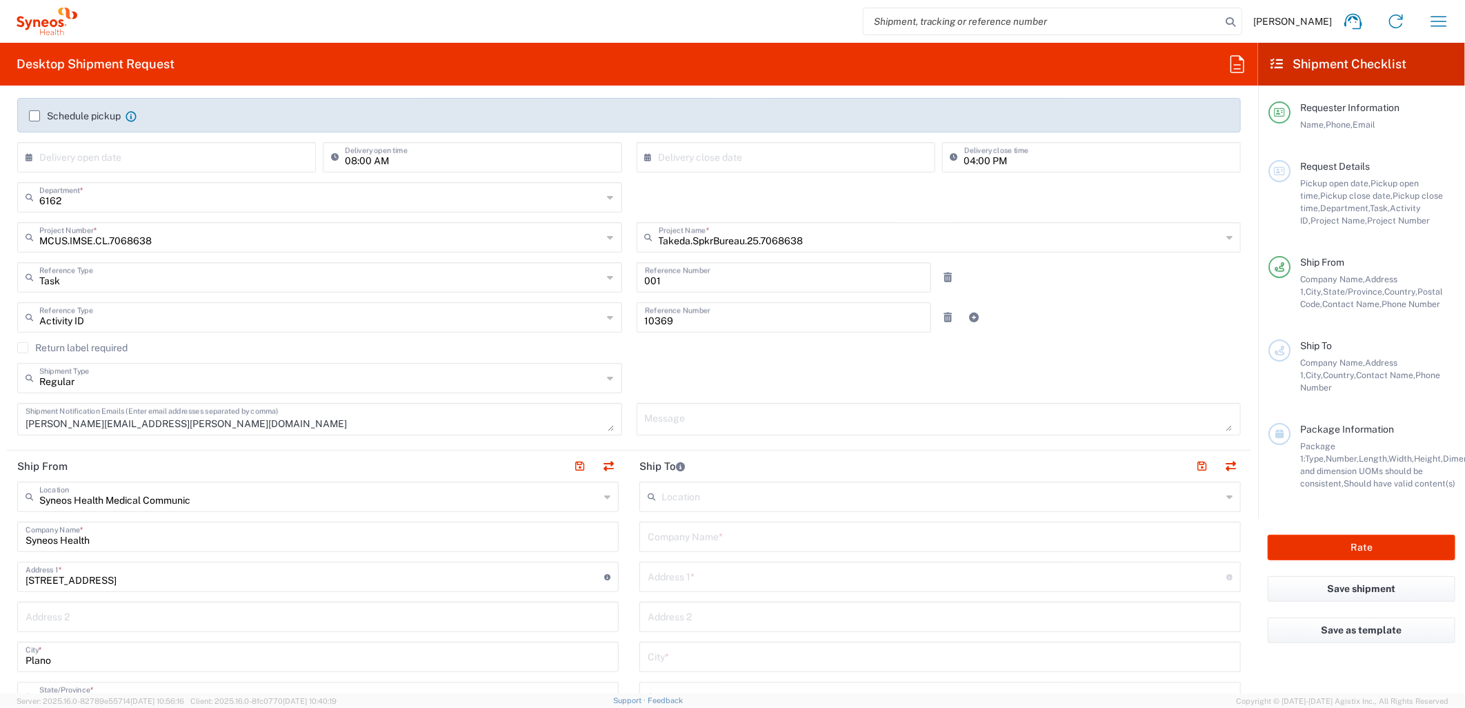
scroll to position [230, 0]
click at [746, 526] on input "text" at bounding box center [940, 532] width 585 height 24
type input "Takeda"
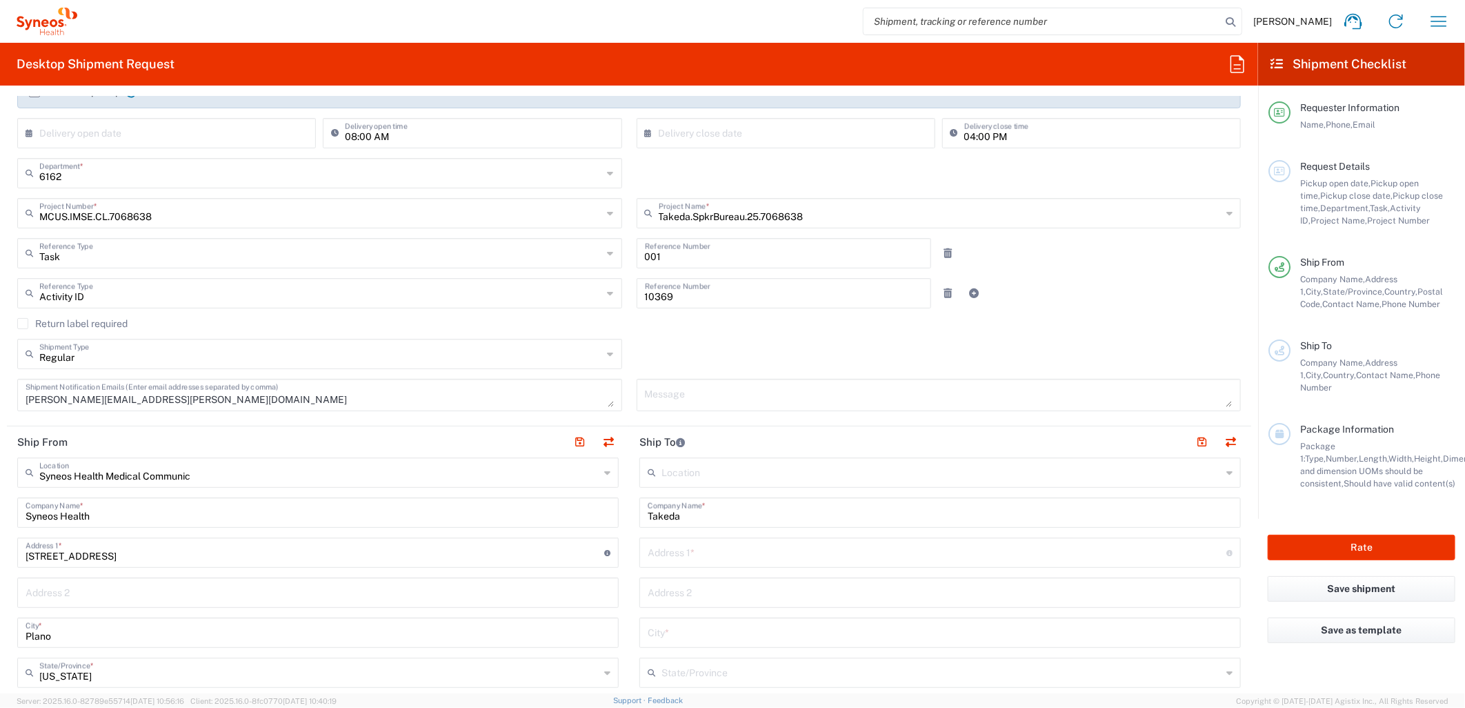
scroll to position [306, 0]
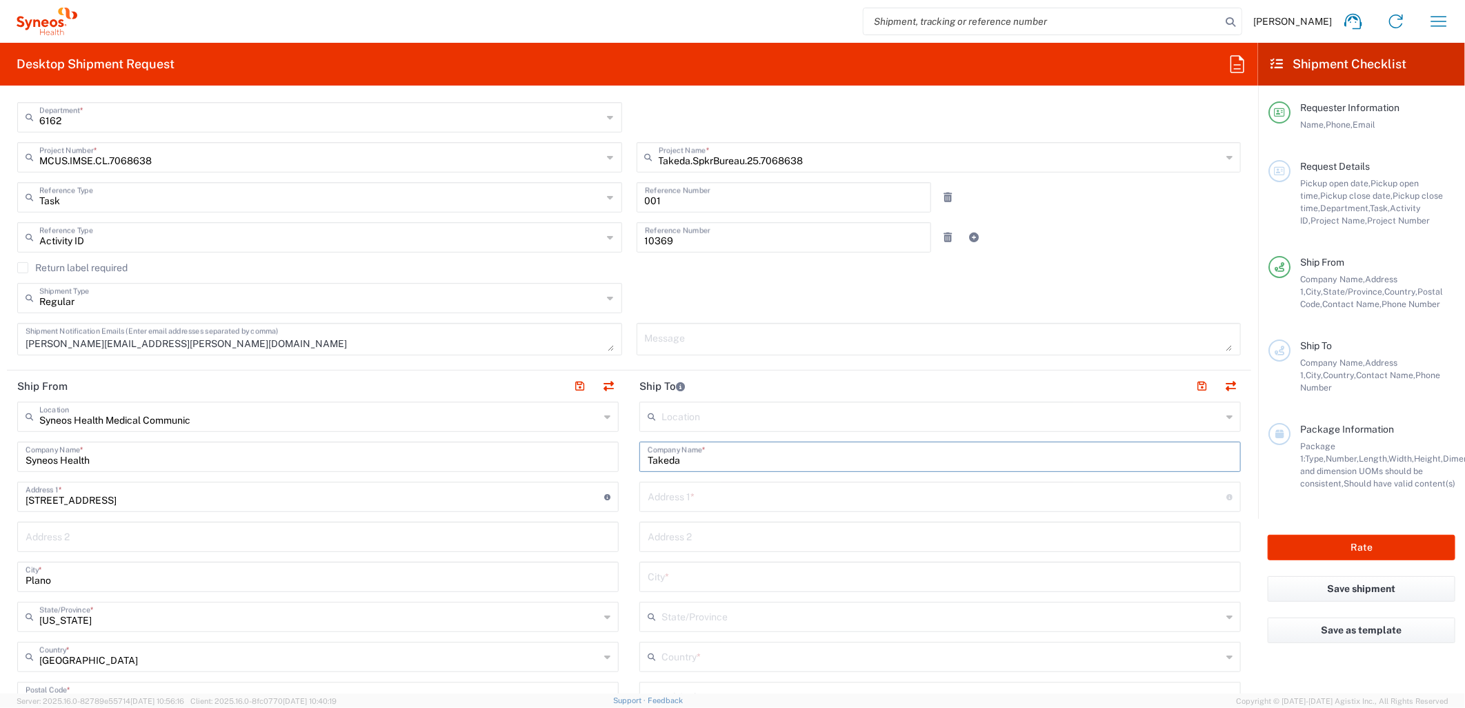
click at [726, 500] on input "text" at bounding box center [937, 495] width 579 height 24
paste input "2 Autumn Court"
type input "2 Autumn Court"
click at [775, 580] on input "text" at bounding box center [940, 575] width 585 height 24
paste input "Gansevoort"
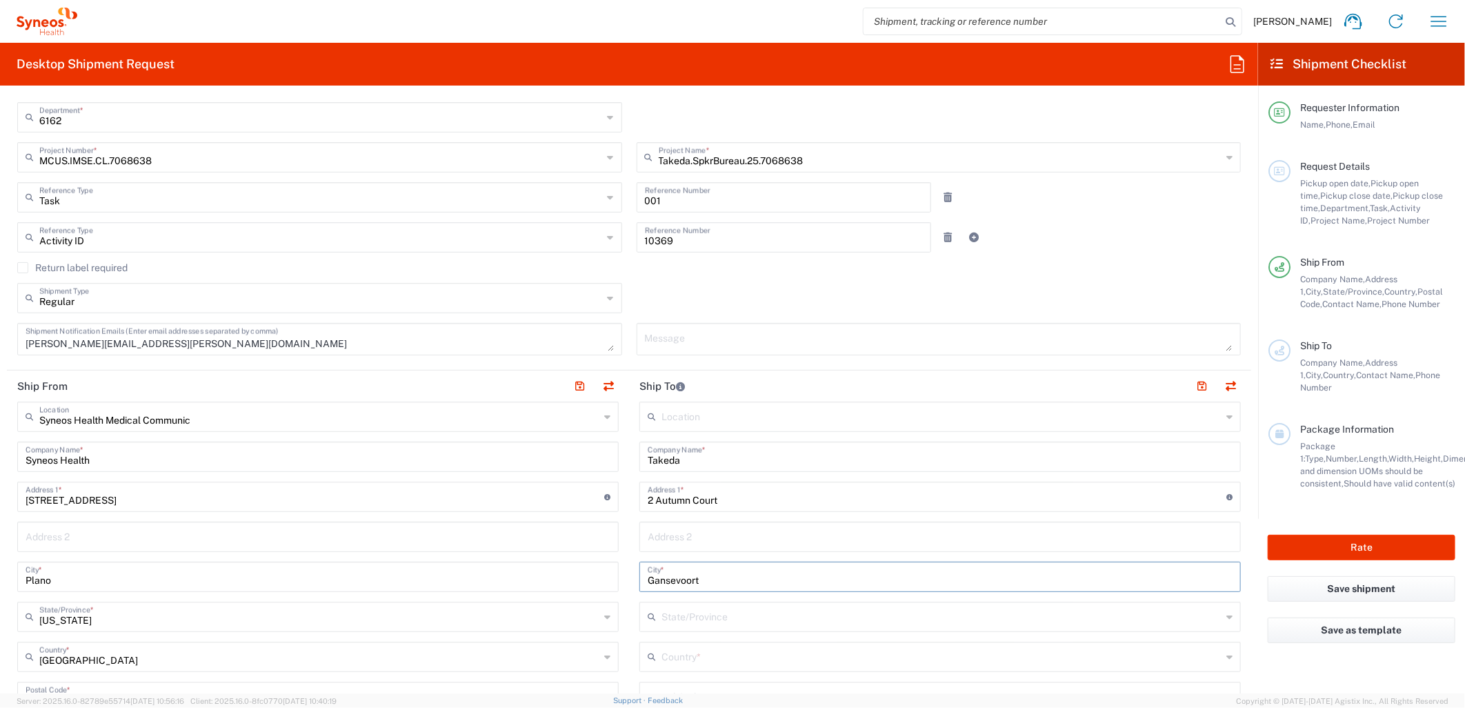
type input "Gansevoort"
click at [683, 649] on input "text" at bounding box center [941, 655] width 560 height 24
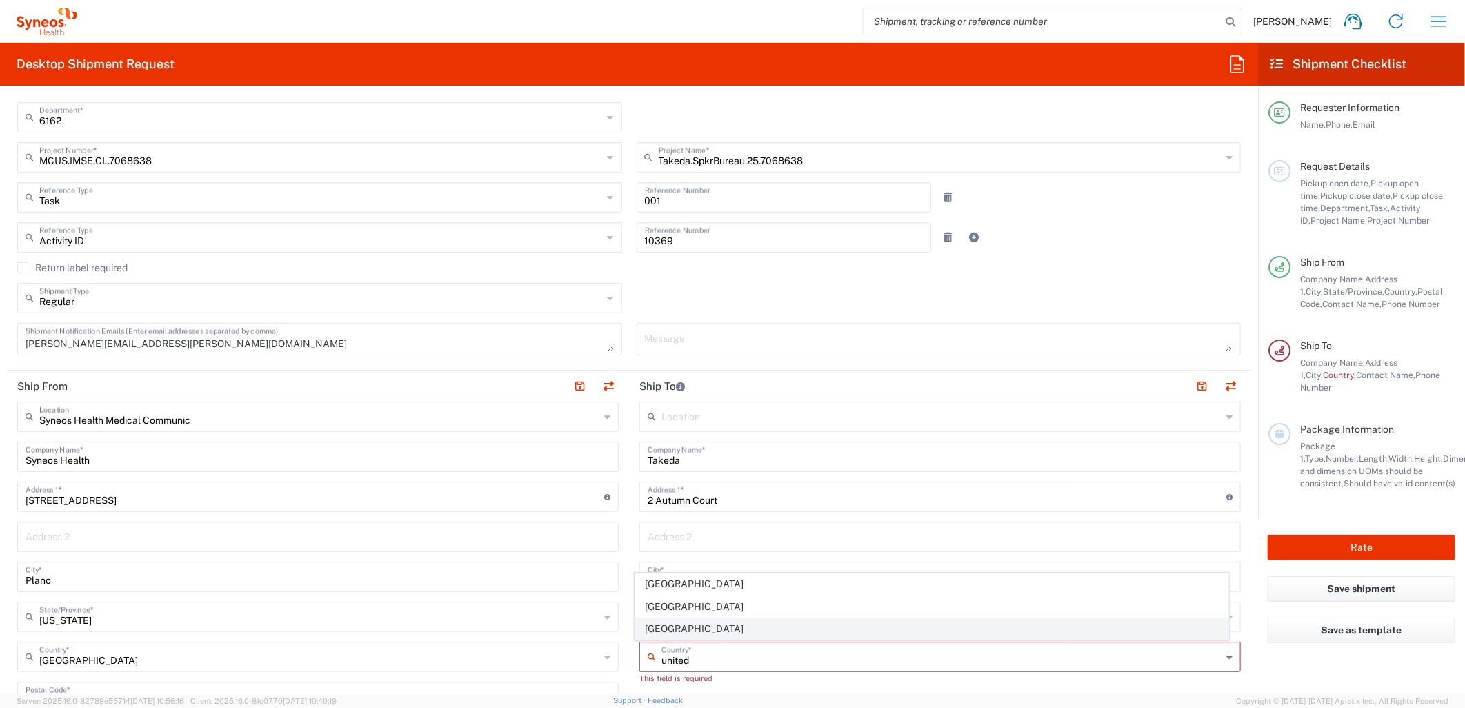
click at [672, 630] on span "United States" at bounding box center [931, 628] width 593 height 21
type input "United States"
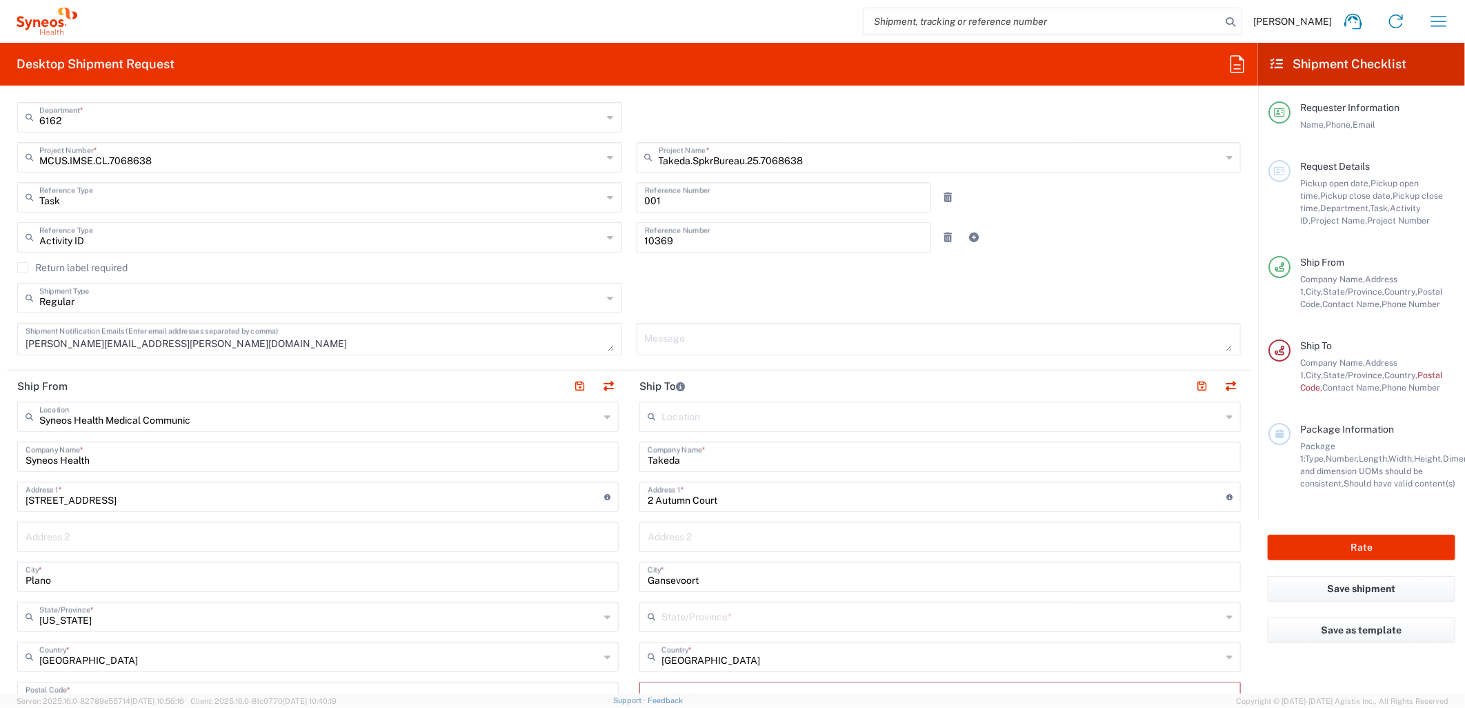
click at [668, 621] on input "text" at bounding box center [941, 615] width 560 height 24
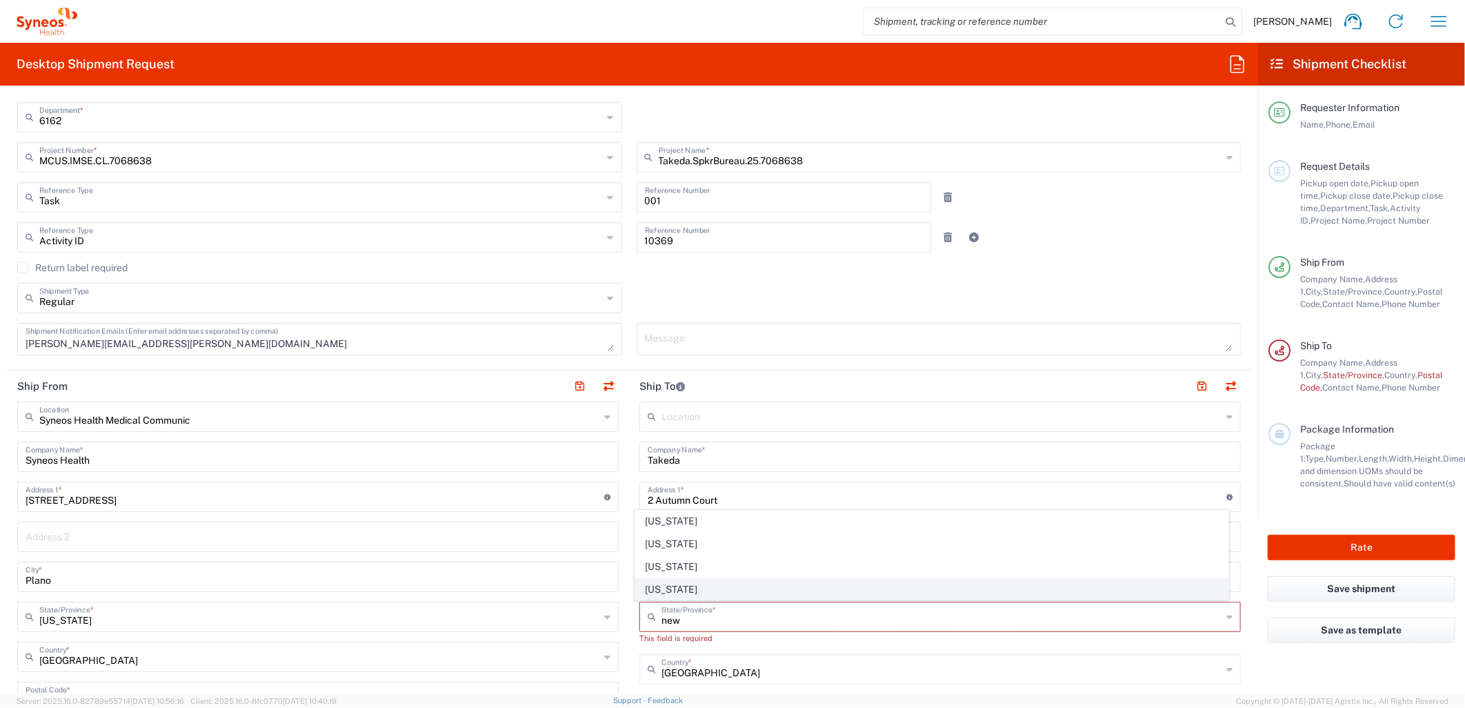
click at [664, 589] on span "New York" at bounding box center [931, 589] width 593 height 21
type input "New York"
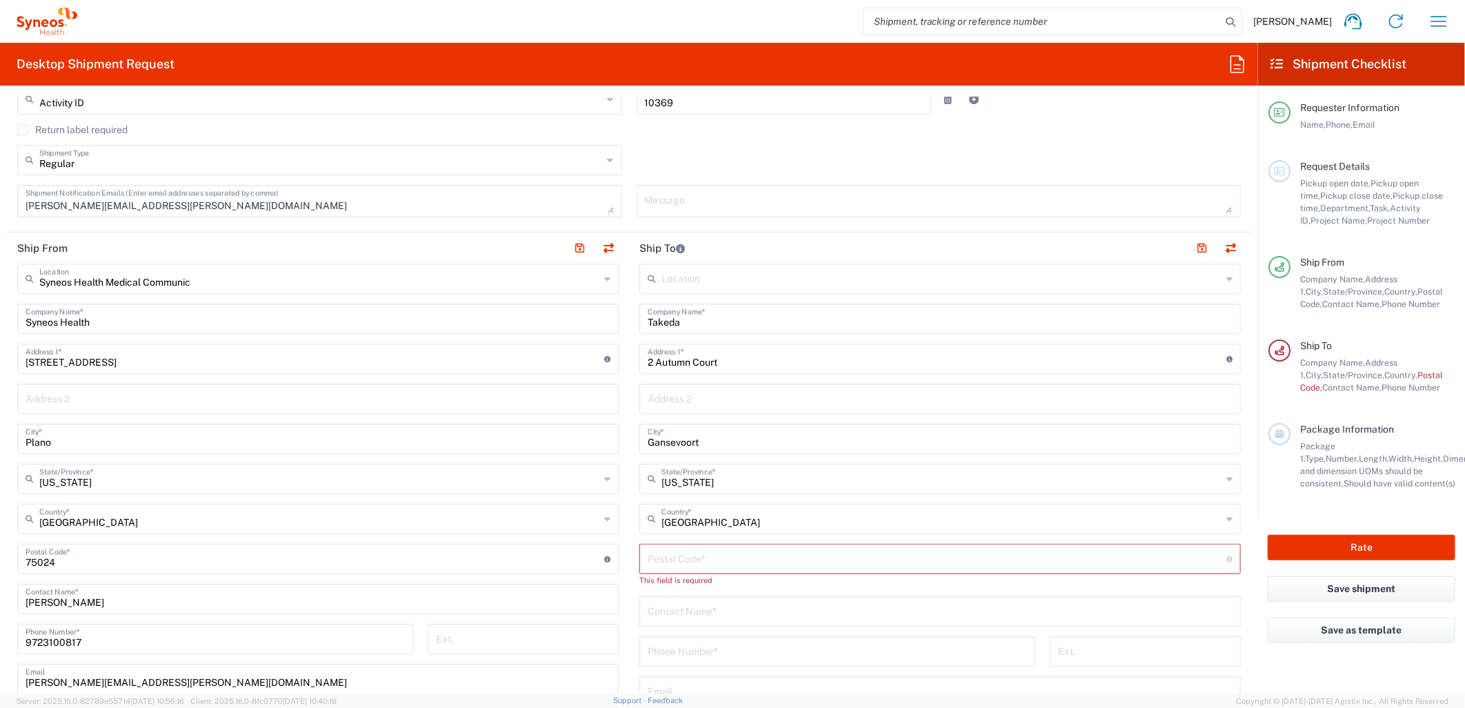
scroll to position [459, 0]
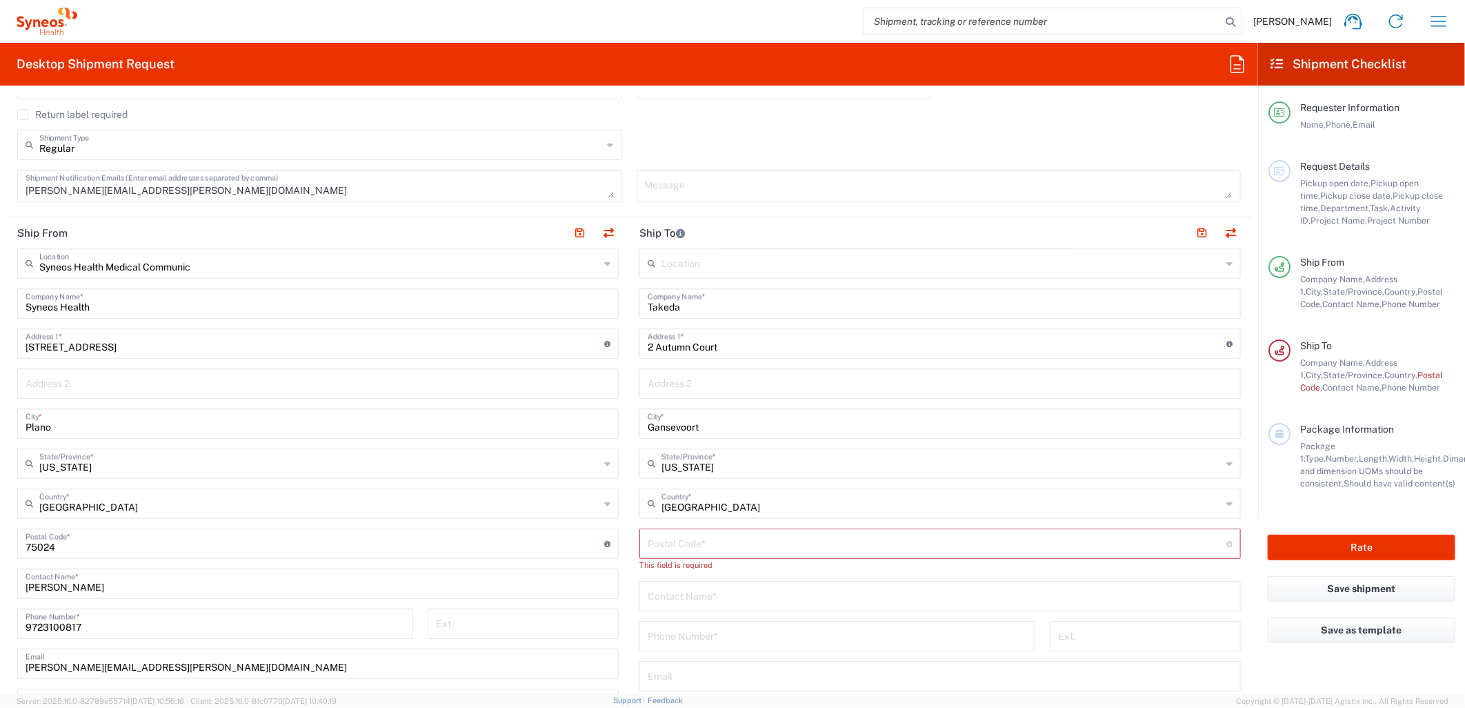
click at [668, 543] on input "undefined" at bounding box center [937, 542] width 579 height 24
paste input "12831"
type input "12831"
click at [663, 577] on input "text" at bounding box center [940, 582] width 585 height 24
type input "Michael Ferra"
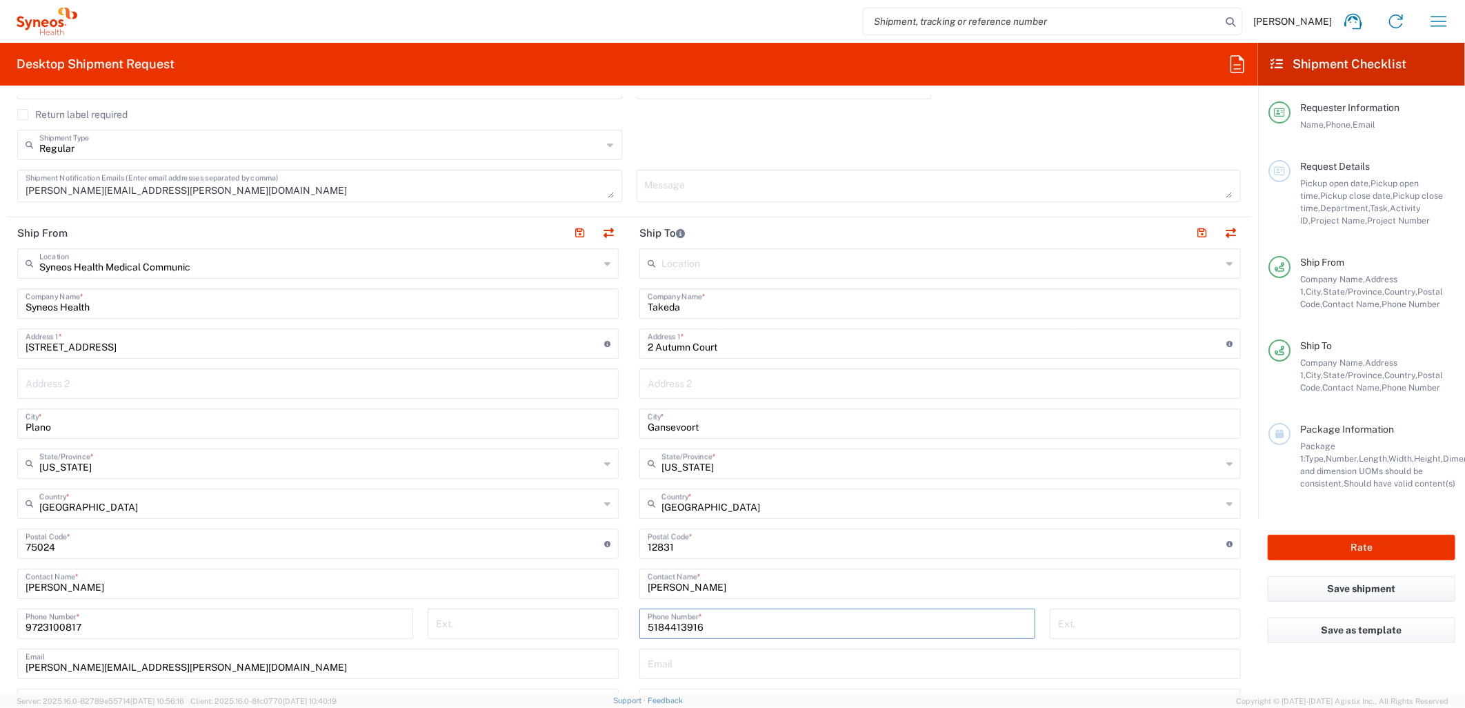
type input "5184413916"
click at [629, 590] on main "Location Addison Whitney LLC-Morrisvile NC US Barcelona-Syneos Health BioSector…" at bounding box center [940, 537] width 622 height 579
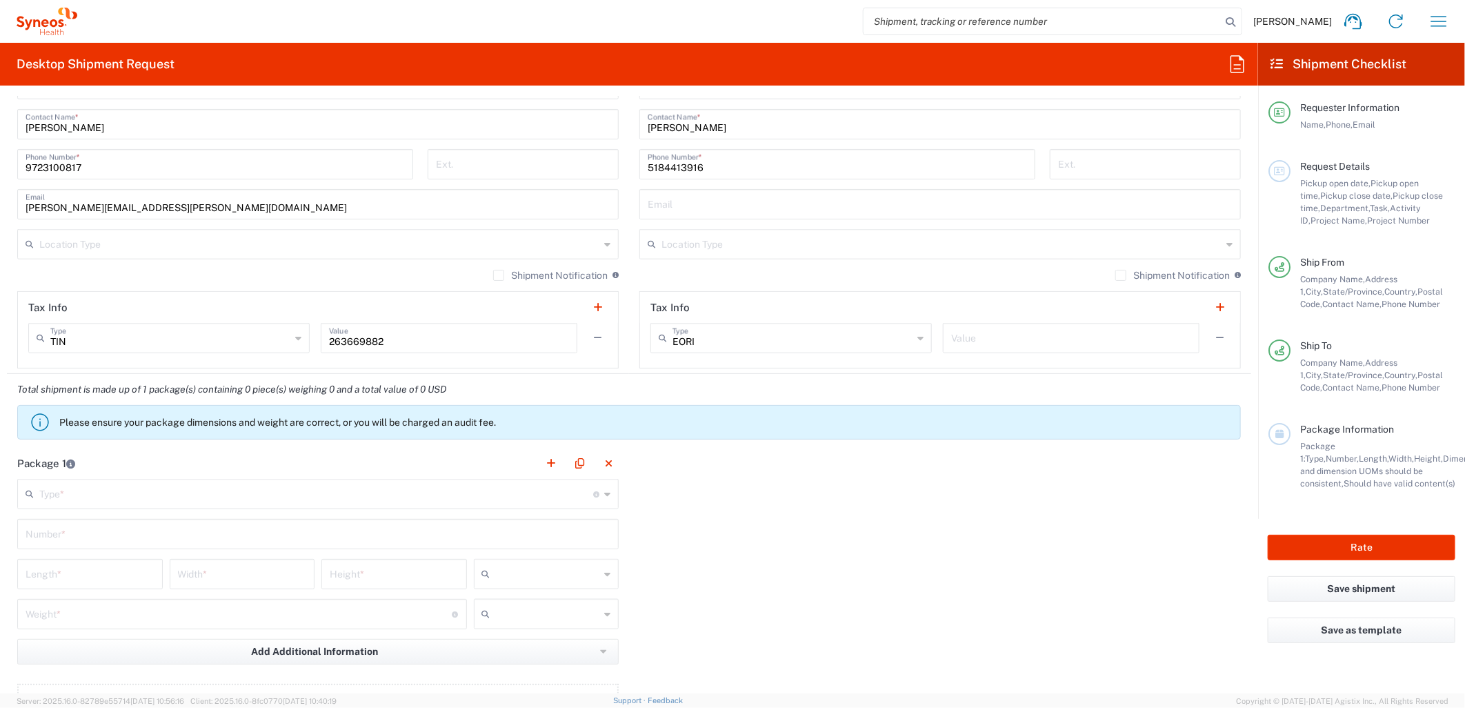
scroll to position [919, 0]
click at [135, 501] on input "text" at bounding box center [316, 492] width 554 height 24
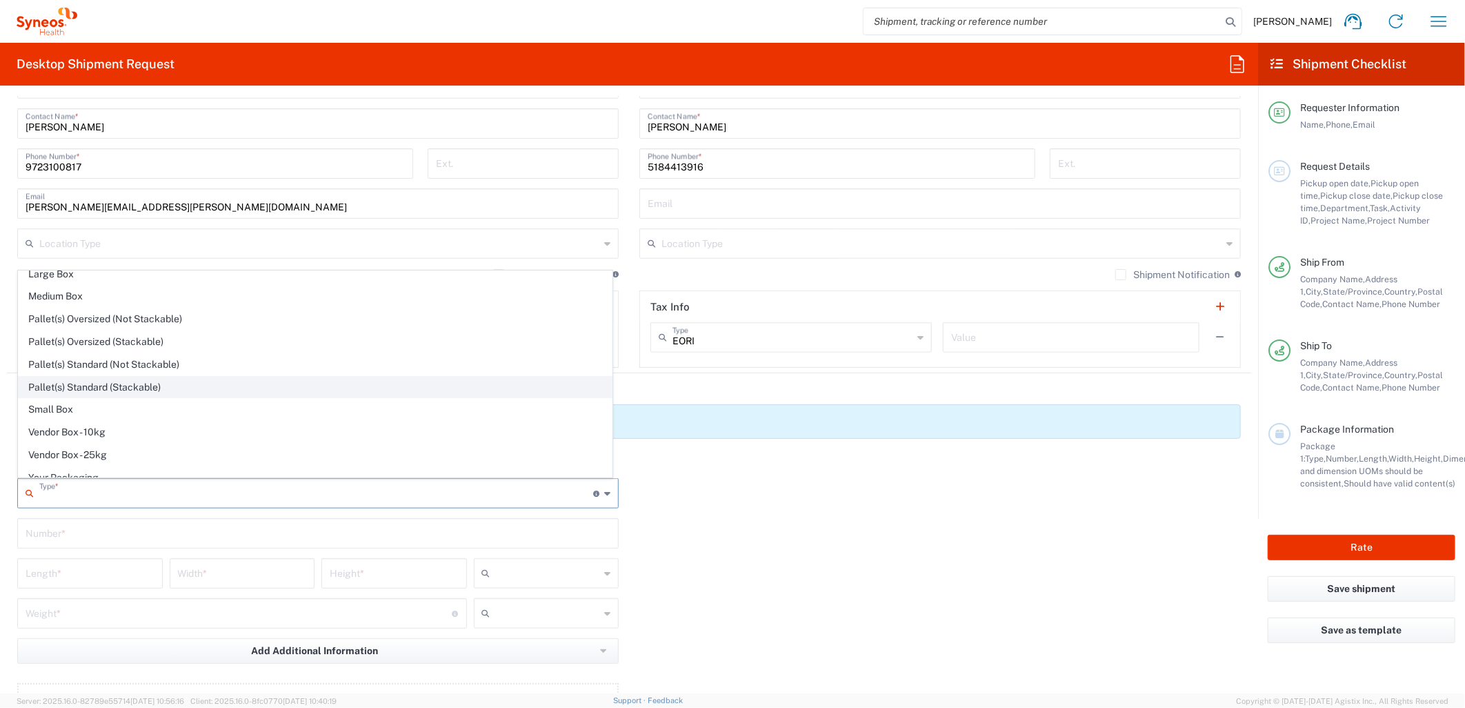
scroll to position [43, 0]
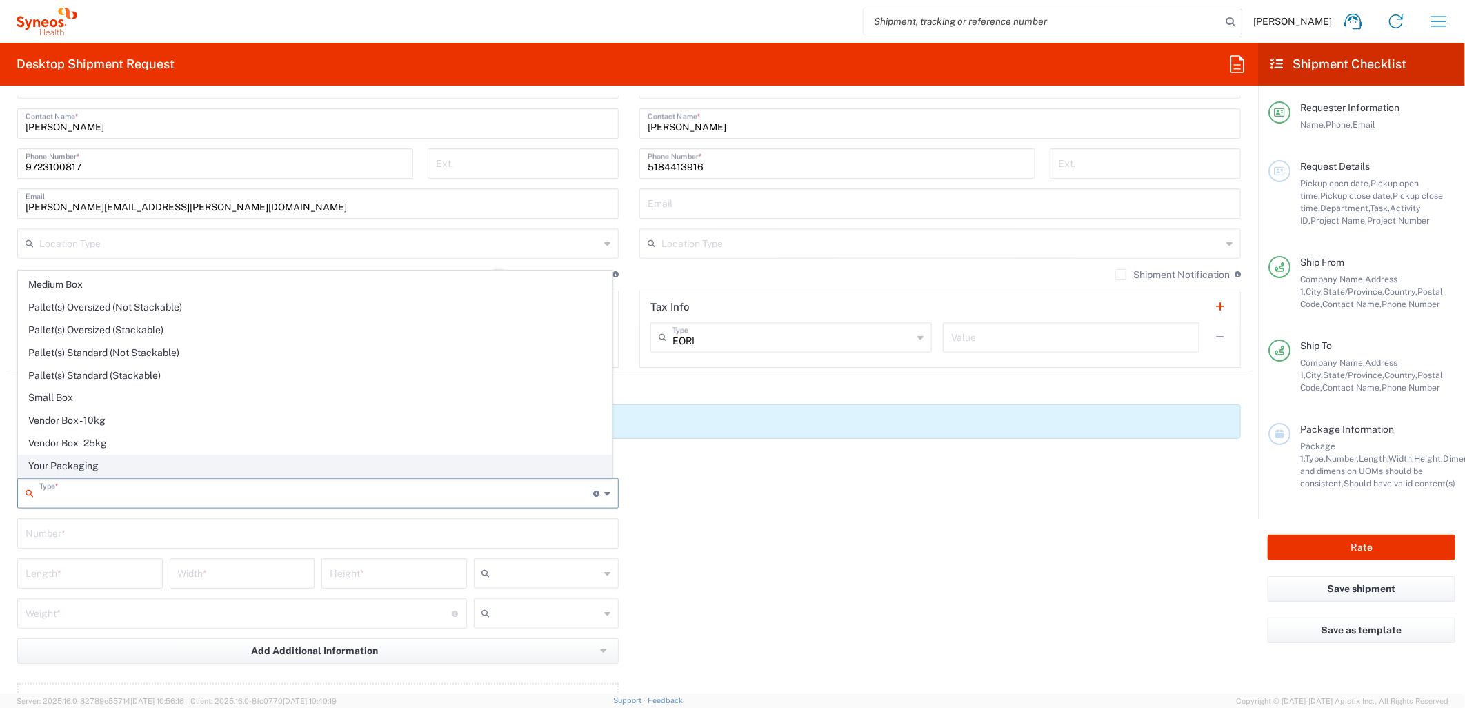
click at [92, 463] on span "Your Packaging" at bounding box center [315, 465] width 593 height 21
type input "Your Packaging"
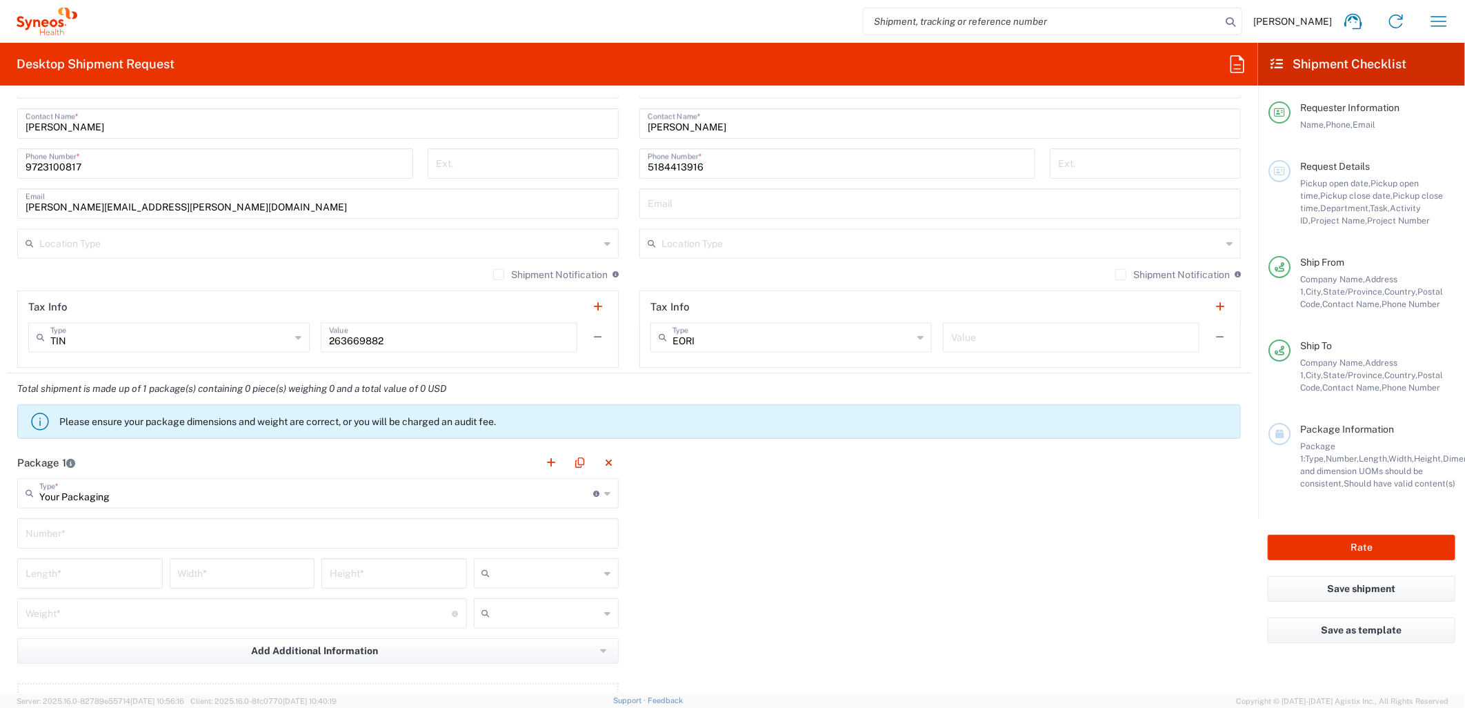
click at [101, 533] on input "text" at bounding box center [318, 532] width 585 height 24
type input "1"
click at [92, 587] on div "Length *" at bounding box center [90, 573] width 146 height 30
type input "12"
type input "9.75"
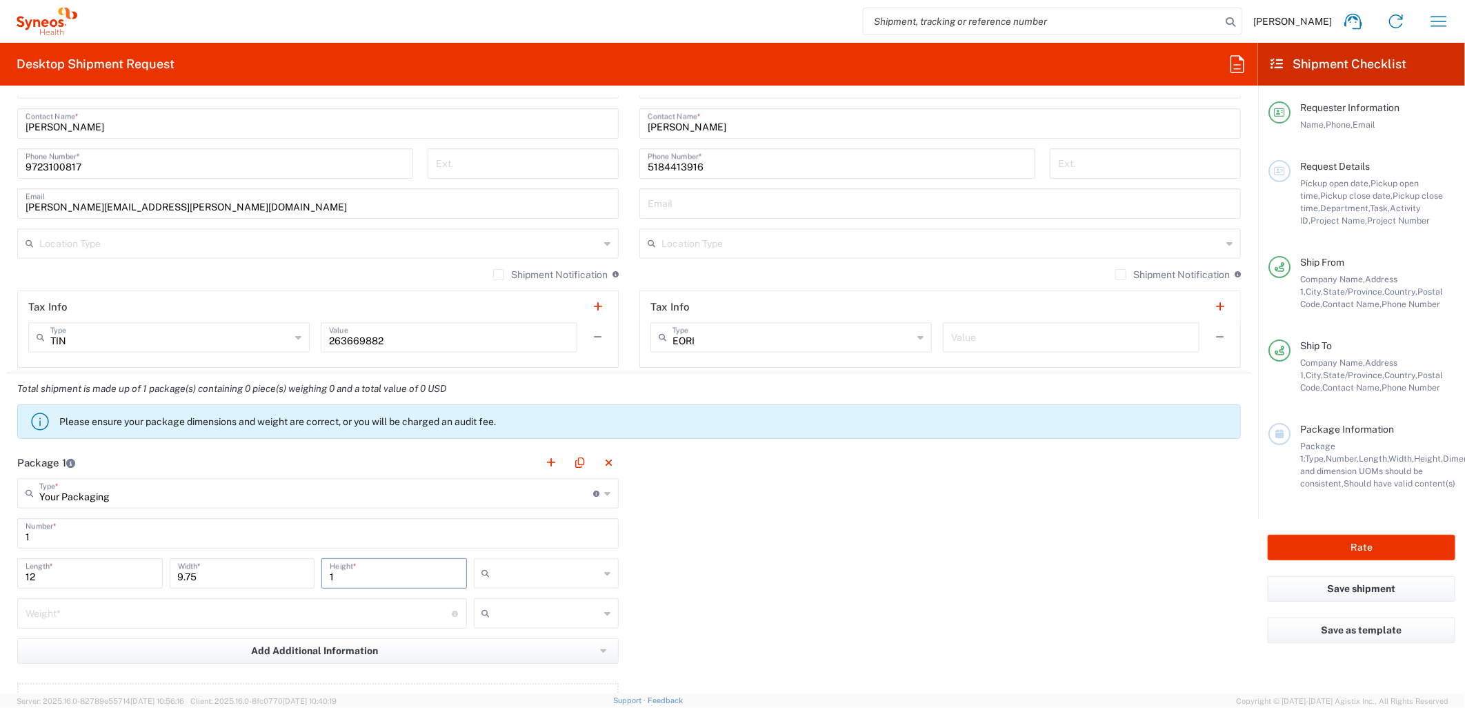
type input "1"
click at [502, 576] on input "text" at bounding box center [548, 573] width 104 height 22
click at [508, 644] on span "in" at bounding box center [540, 647] width 141 height 21
type input "in"
click at [352, 607] on input "number" at bounding box center [239, 612] width 427 height 24
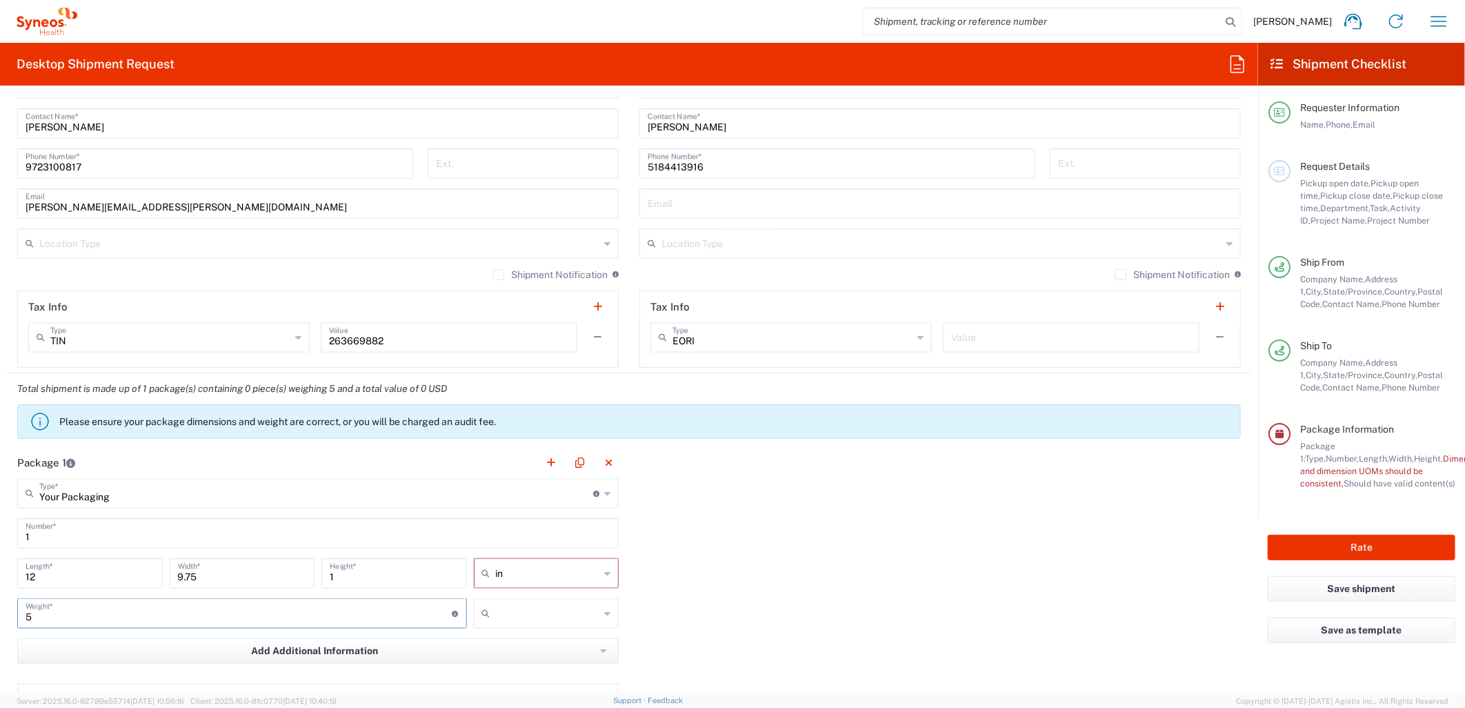
type input "5"
click at [579, 604] on input "text" at bounding box center [548, 613] width 104 height 22
click at [546, 662] on span "lbs" at bounding box center [540, 665] width 141 height 21
type input "lbs"
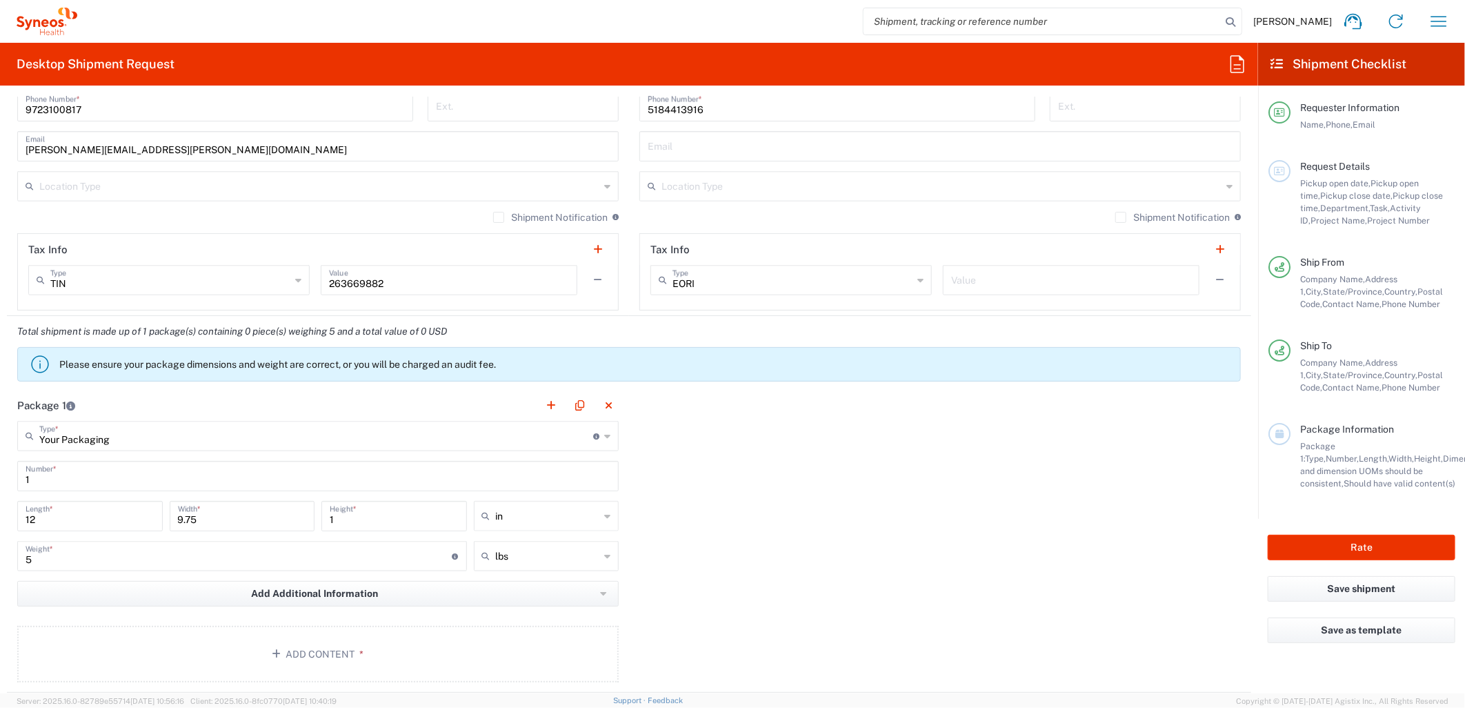
scroll to position [1072, 0]
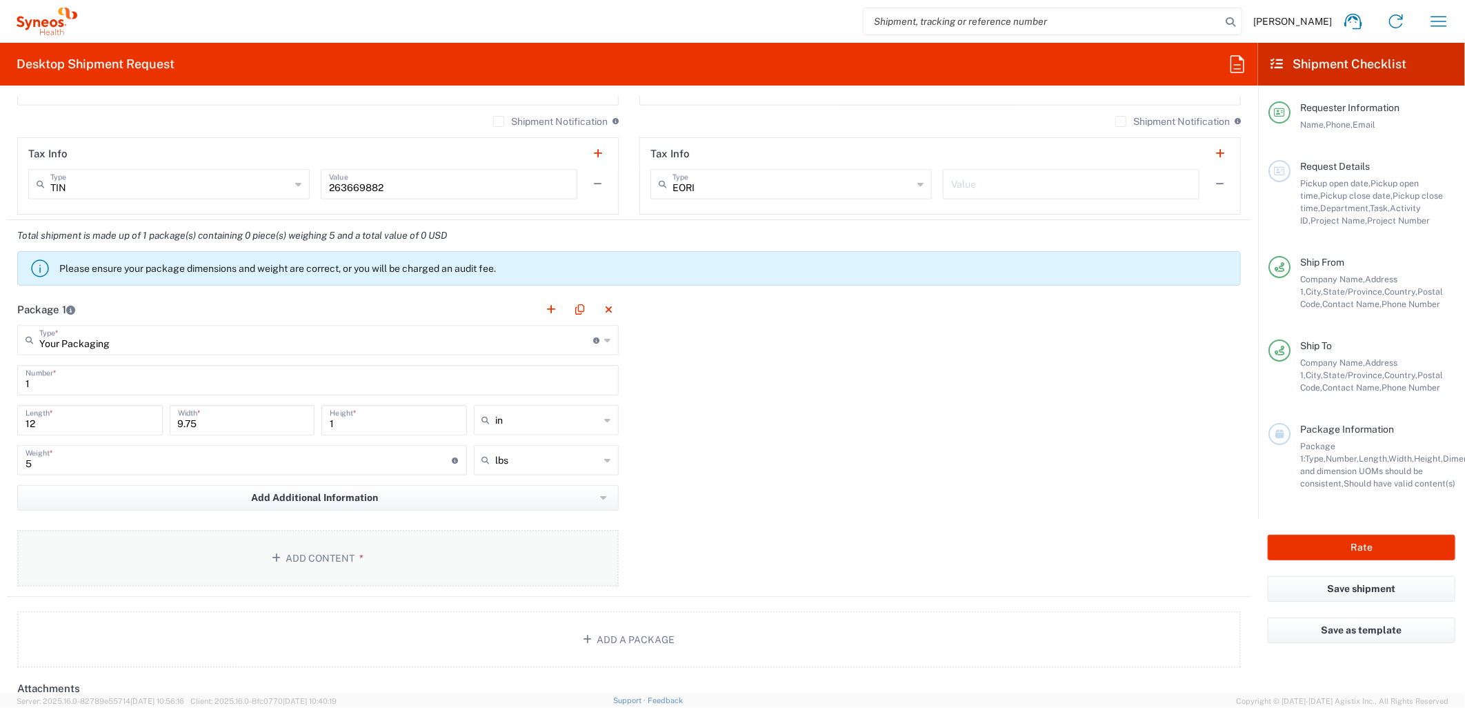
click at [454, 534] on button "Add Content *" at bounding box center [317, 558] width 601 height 57
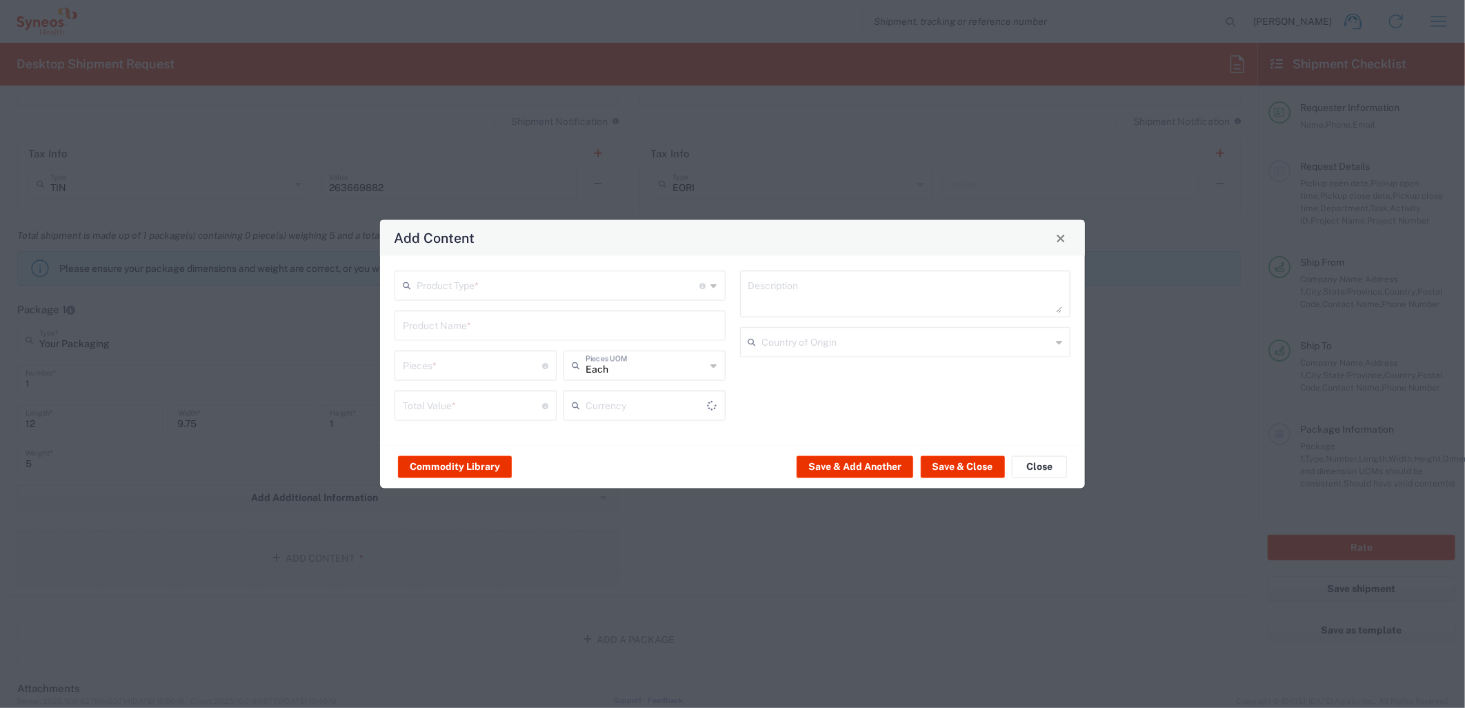
type input "US Dollar"
click at [573, 286] on input "text" at bounding box center [558, 284] width 283 height 24
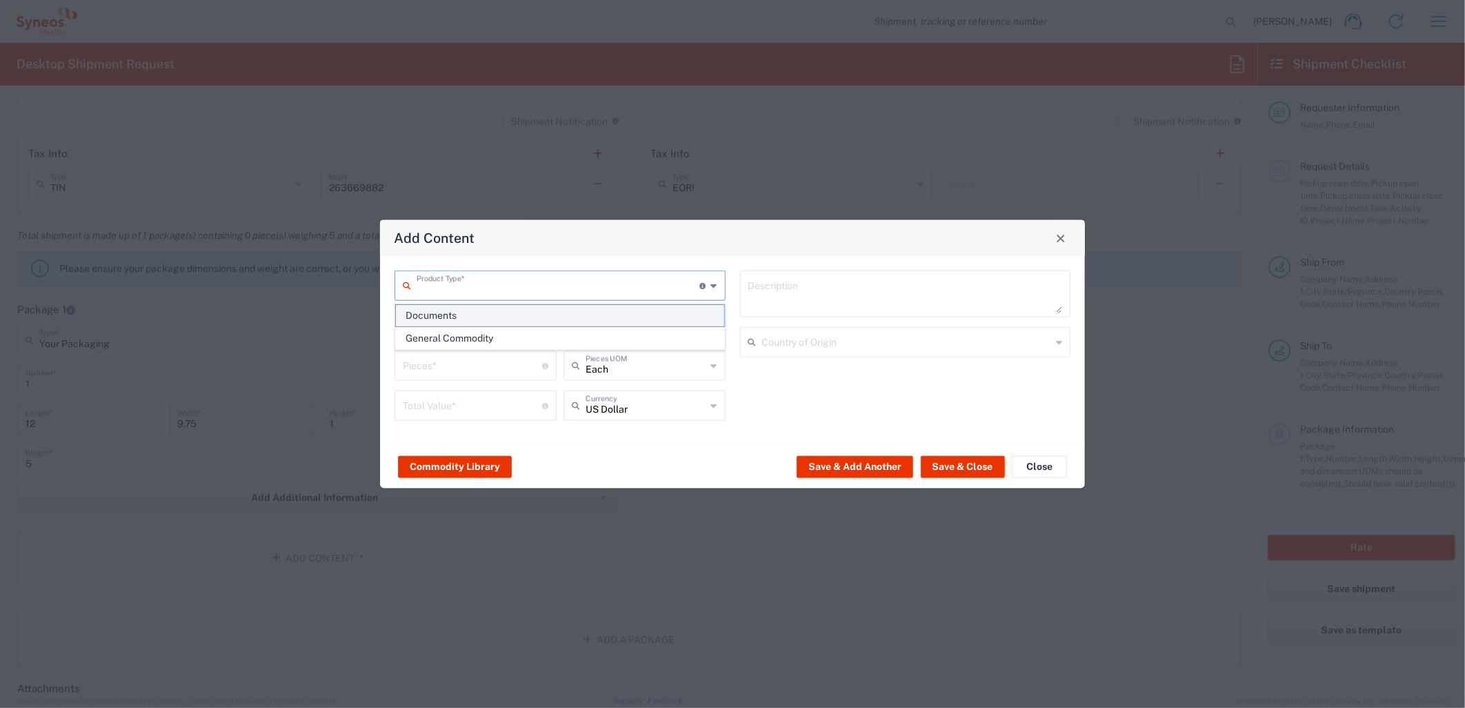
click at [548, 323] on span "Documents" at bounding box center [560, 315] width 328 height 21
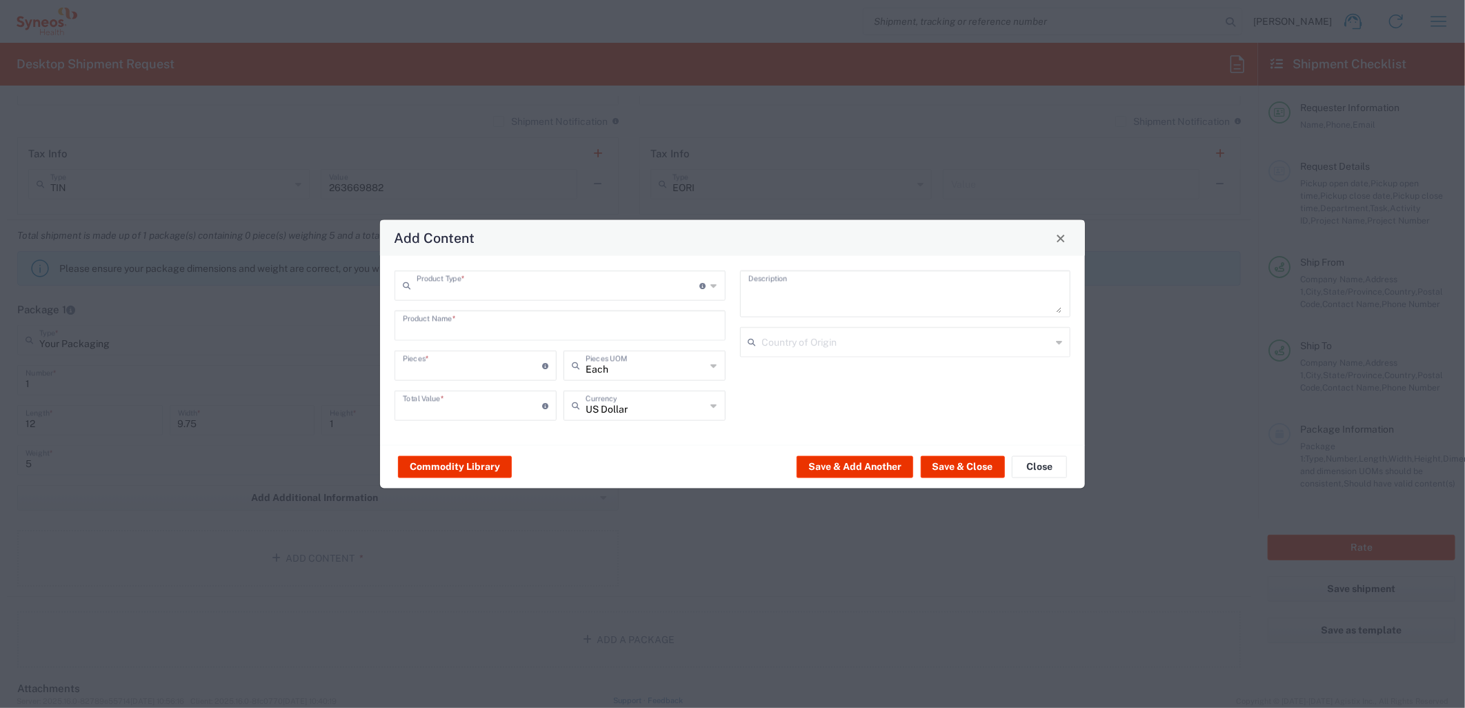
type input "Documents"
type input "1"
type textarea "Documents"
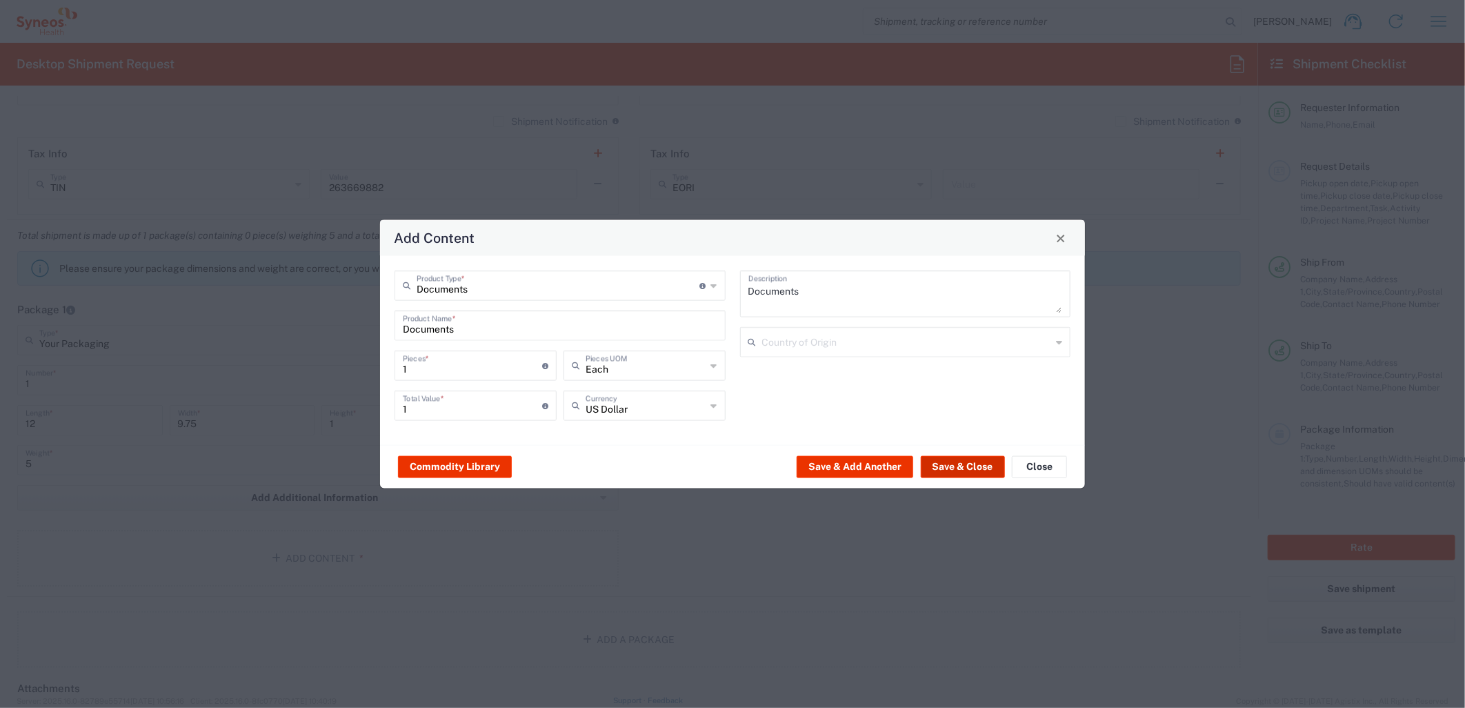
click at [967, 473] on button "Save & Close" at bounding box center [963, 466] width 84 height 22
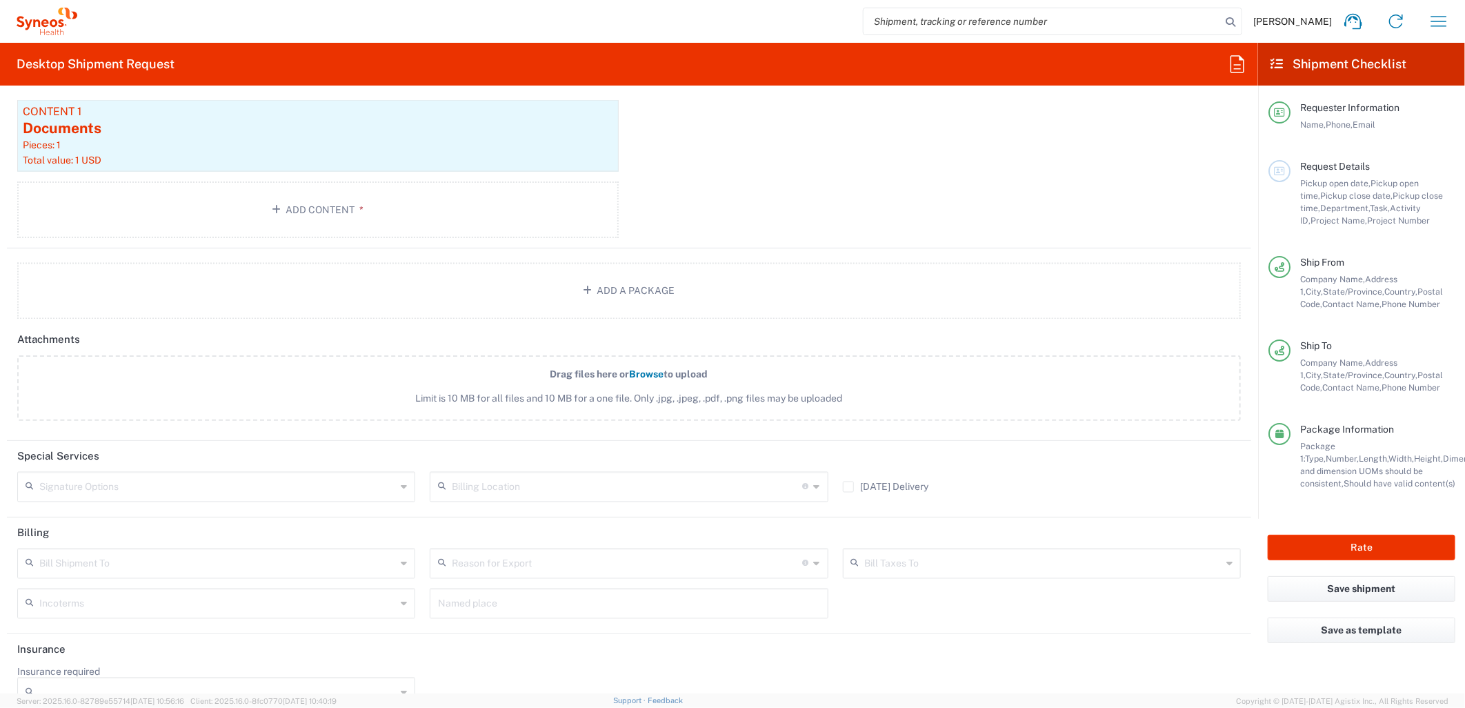
scroll to position [1528, 0]
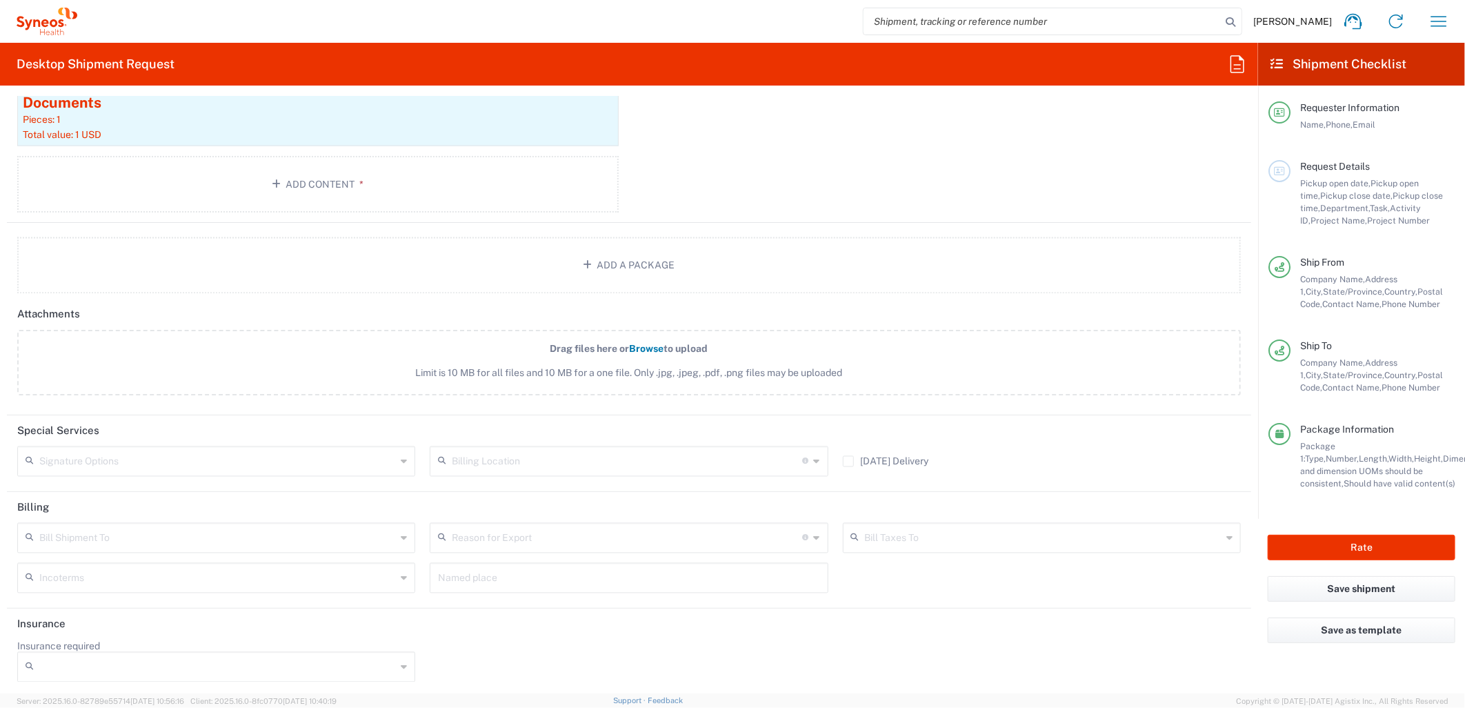
click at [236, 526] on input "text" at bounding box center [217, 537] width 357 height 24
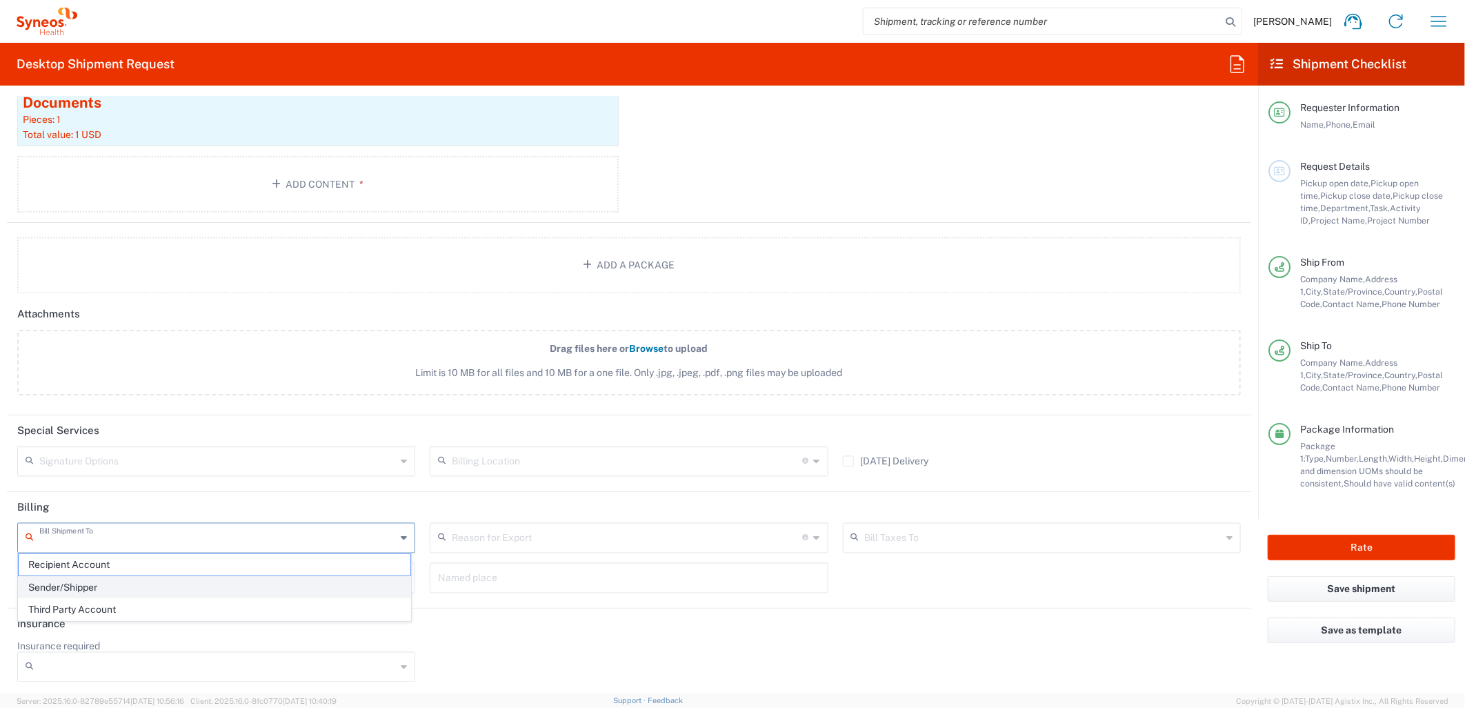
click at [167, 578] on span "Sender/Shipper" at bounding box center [215, 587] width 392 height 21
type input "Sender/Shipper"
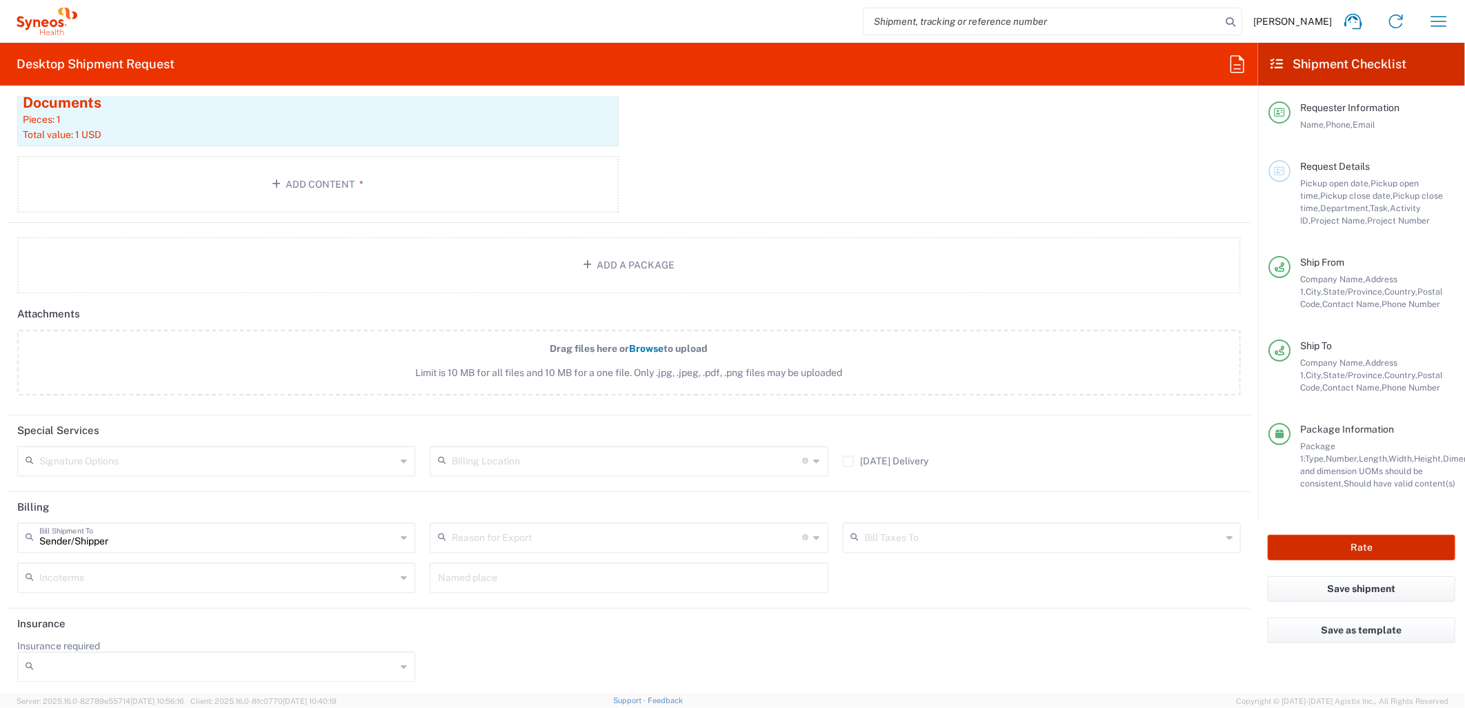
click at [1391, 542] on button "Rate" at bounding box center [1362, 547] width 188 height 26
type input "MCUS.IMSE.CL.7068638"
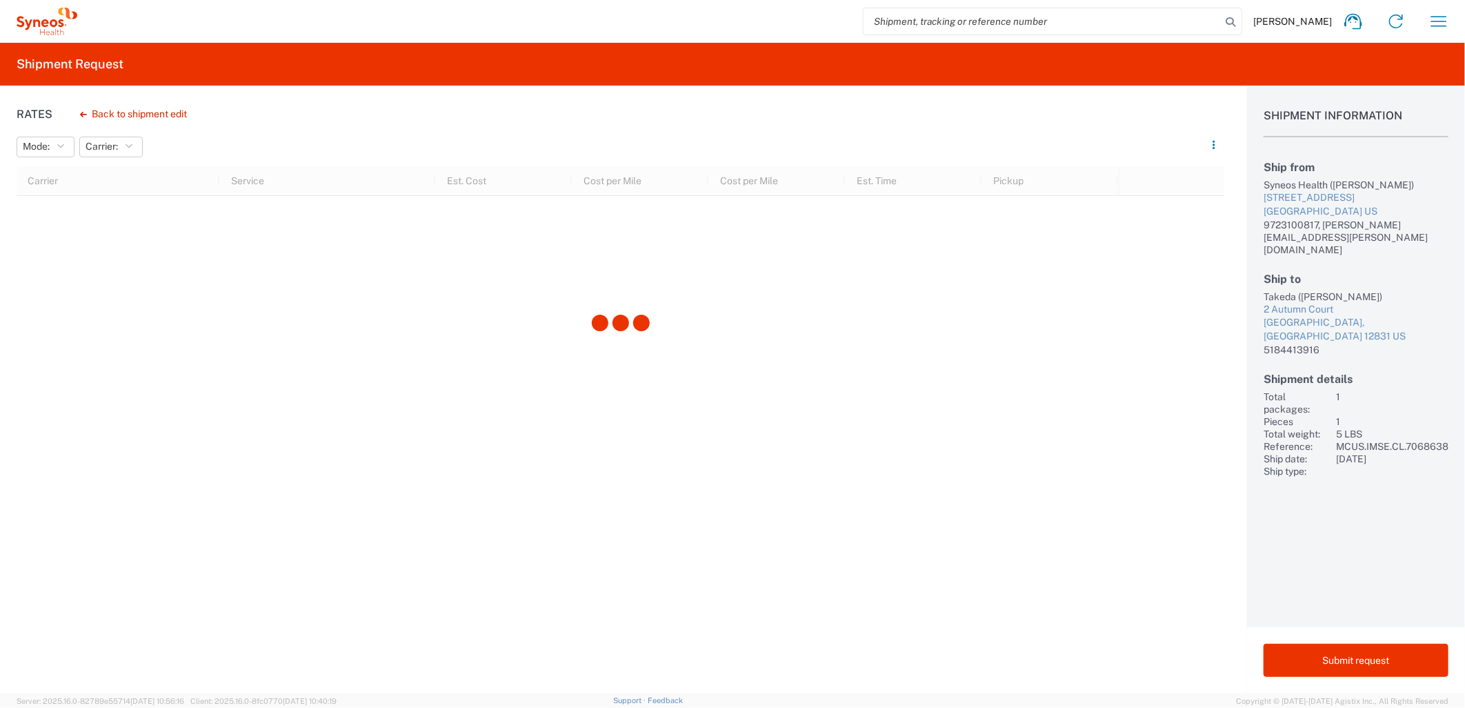
click at [533, 108] on div "Rates Back to shipment edit Mode: No Results Found Carrier: No Results Found Ca…" at bounding box center [612, 390] width 1225 height 608
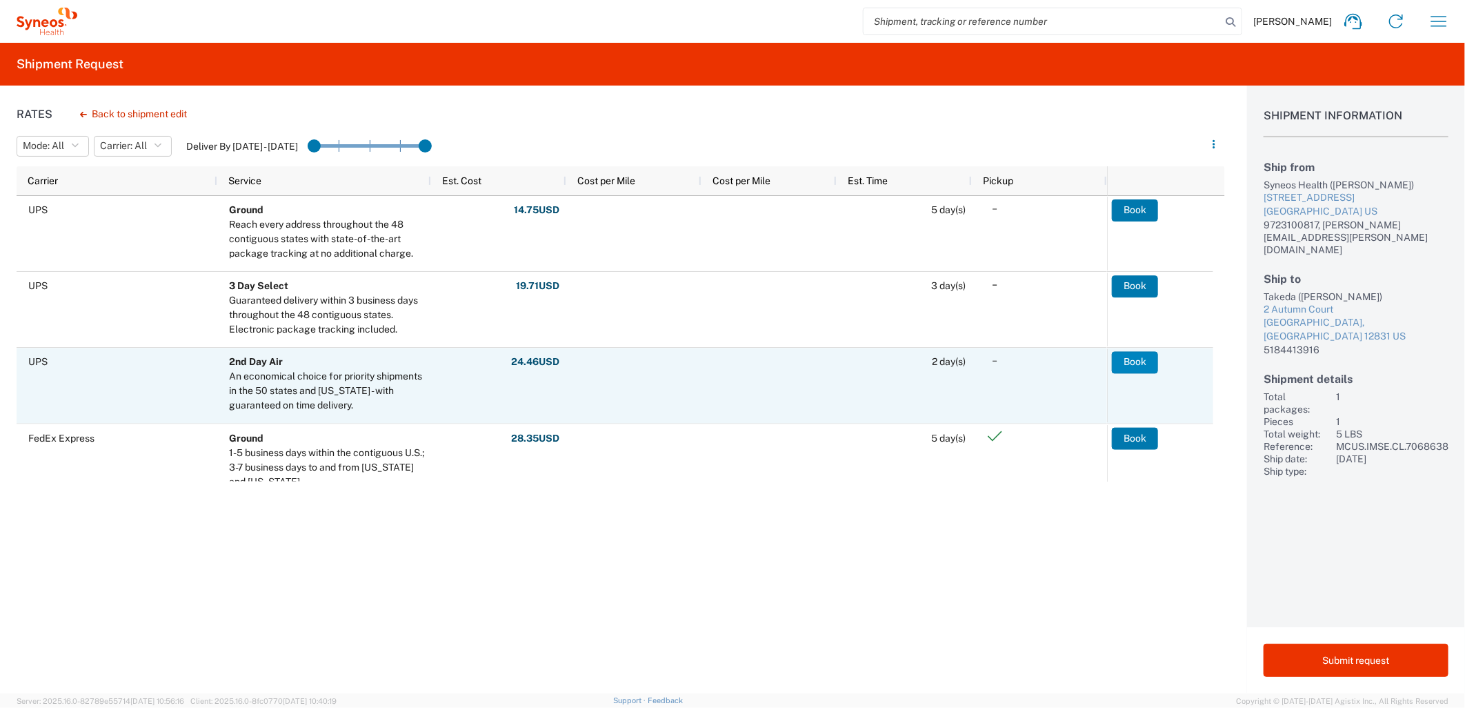
click at [1126, 362] on button "Book" at bounding box center [1135, 362] width 46 height 22
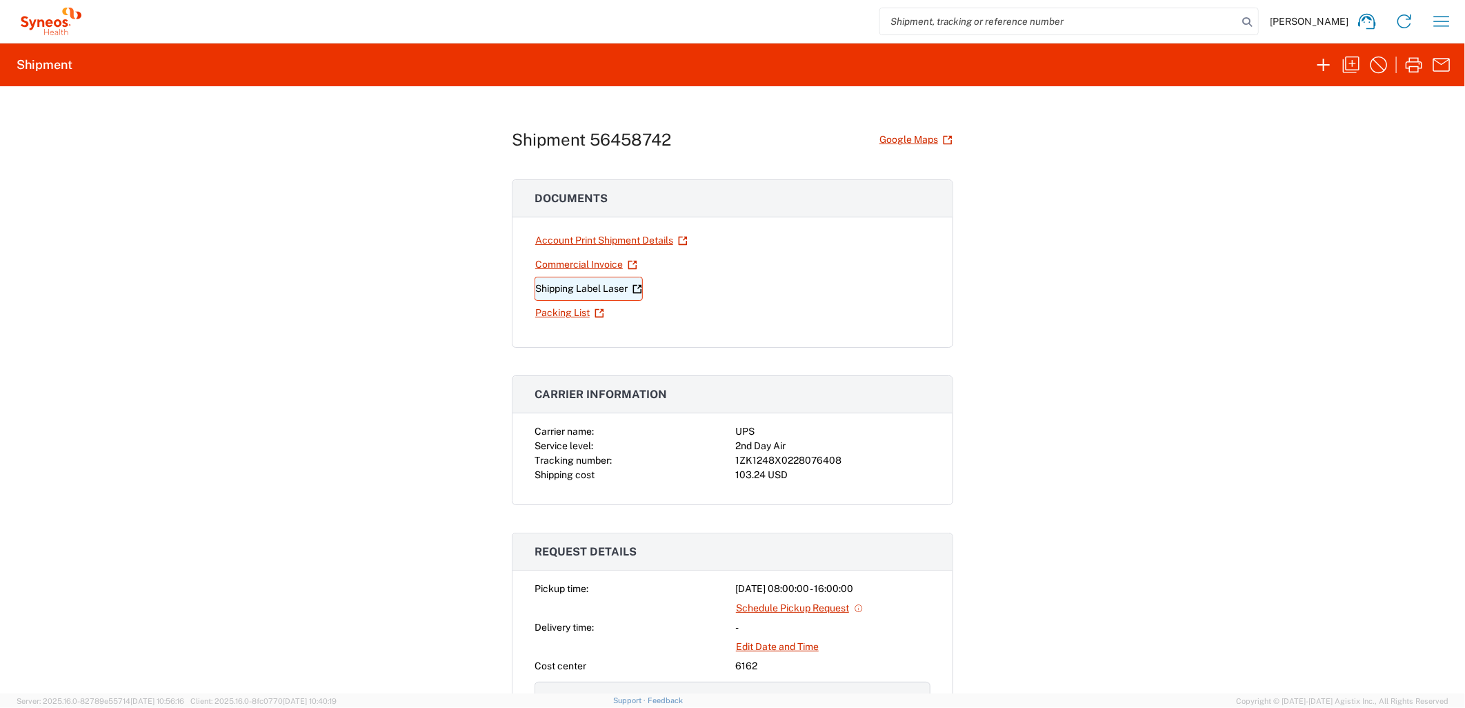
click at [608, 279] on link "Shipping Label Laser" at bounding box center [588, 289] width 108 height 24
click at [1078, 401] on div "Shipment 56458742 Google Maps Documents Account Print Shipment Details Commerci…" at bounding box center [732, 389] width 1465 height 607
click at [617, 293] on link "Shipping Label Laser" at bounding box center [588, 289] width 108 height 24
click at [603, 287] on link "Shipping Label Laser" at bounding box center [588, 289] width 108 height 24
click at [609, 286] on link "Shipping Label Laser" at bounding box center [588, 289] width 108 height 24
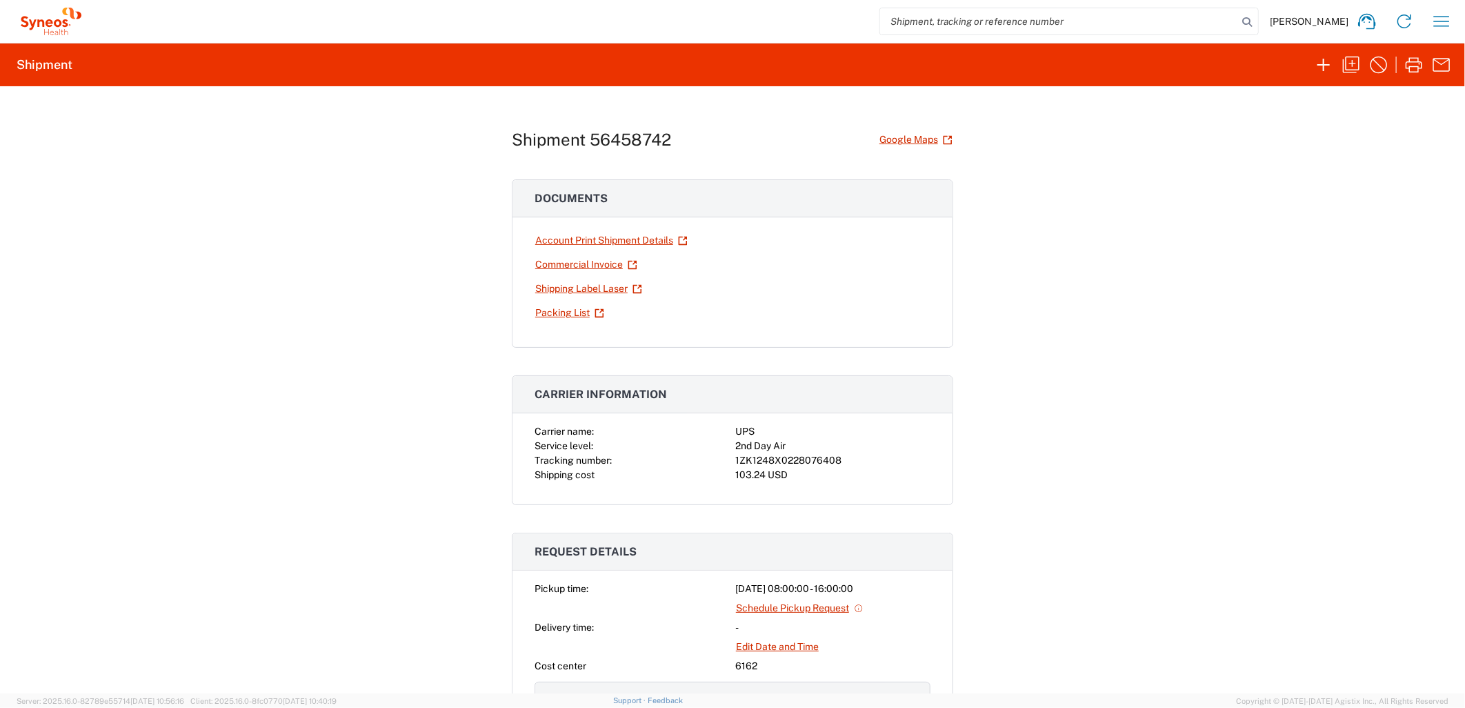
click at [1090, 466] on div "Shipment 56458742 Google Maps Documents Account Print Shipment Details Commerci…" at bounding box center [732, 389] width 1465 height 607
